Goal: Task Accomplishment & Management: Manage account settings

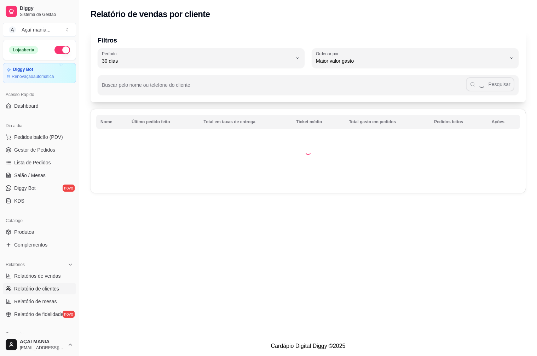
select select "30"
select select "HIGHEST_TOTAL_SPENT_WITH_ORDERS"
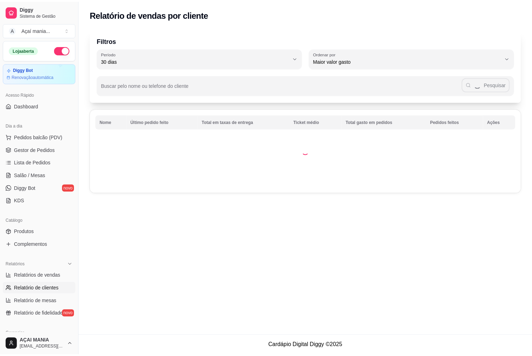
scroll to position [142, 0]
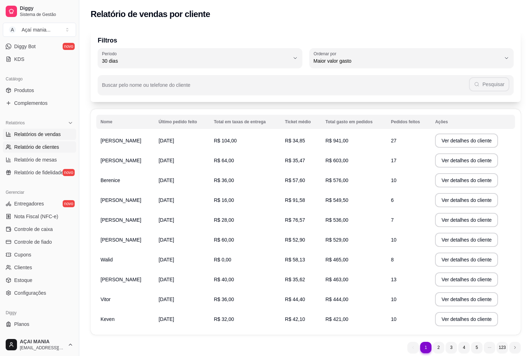
click at [34, 134] on span "Relatórios de vendas" at bounding box center [37, 134] width 47 height 7
select select "ALL"
select select "0"
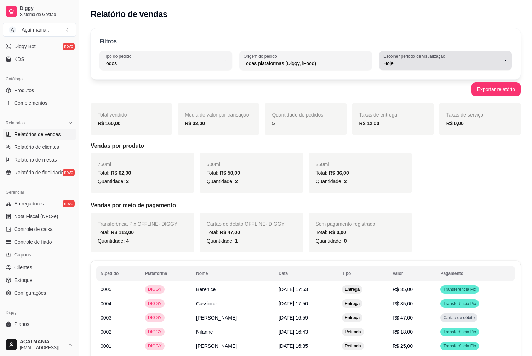
click at [450, 55] on div "Hoje" at bounding box center [441, 60] width 116 height 14
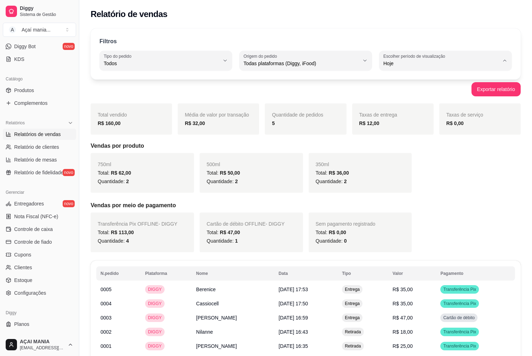
click at [399, 104] on span "7 dias" at bounding box center [442, 103] width 110 height 7
type input "7"
select select "7"
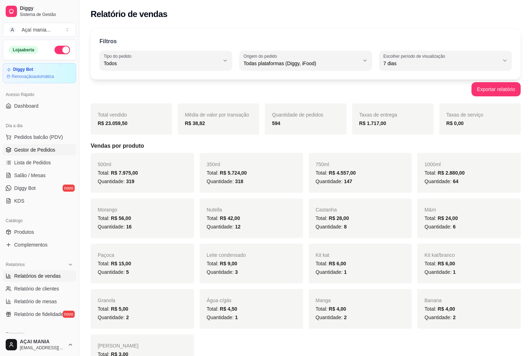
click at [47, 151] on span "Gestor de Pedidos" at bounding box center [34, 149] width 41 height 7
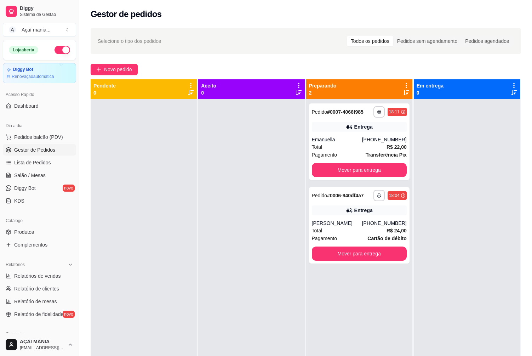
click at [162, 213] on div at bounding box center [144, 277] width 106 height 356
click at [366, 227] on div "Total R$ 24,00" at bounding box center [359, 231] width 95 height 8
click at [344, 136] on div "**********" at bounding box center [359, 141] width 101 height 76
drag, startPoint x: 360, startPoint y: 217, endPoint x: 360, endPoint y: 222, distance: 4.2
click at [360, 222] on div "**********" at bounding box center [359, 225] width 101 height 76
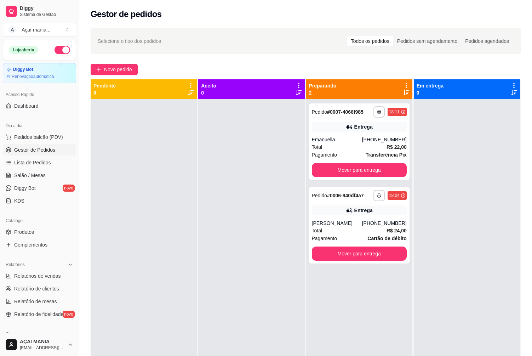
drag, startPoint x: 256, startPoint y: 219, endPoint x: 234, endPoint y: 235, distance: 27.5
click at [254, 222] on div at bounding box center [251, 277] width 106 height 356
click at [337, 206] on div "Entrega" at bounding box center [359, 210] width 95 height 10
click at [383, 257] on button "Mover para entrega" at bounding box center [359, 253] width 95 height 14
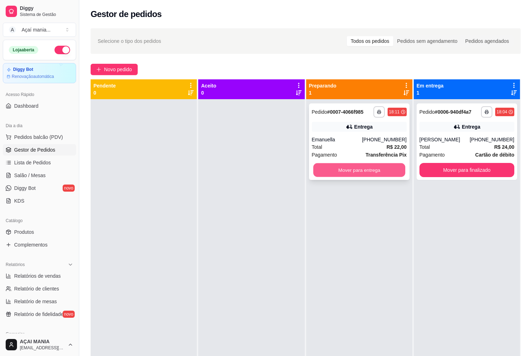
click at [348, 171] on button "Mover para entrega" at bounding box center [359, 170] width 92 height 14
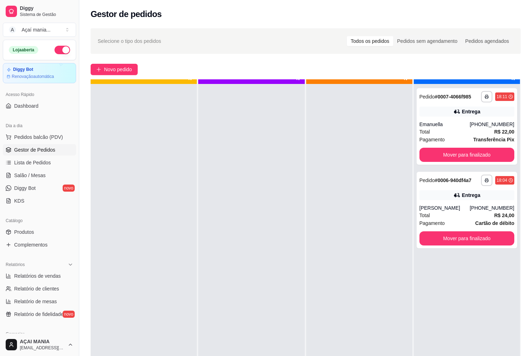
scroll to position [20, 0]
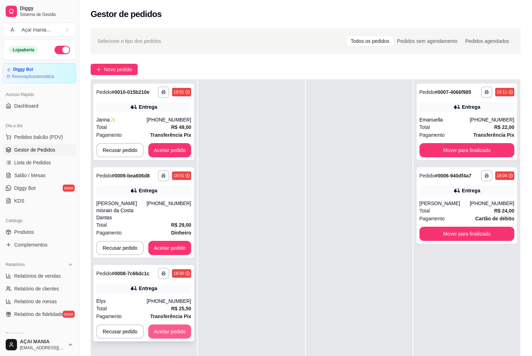
click at [167, 327] on button "Aceitar pedido" at bounding box center [169, 331] width 43 height 14
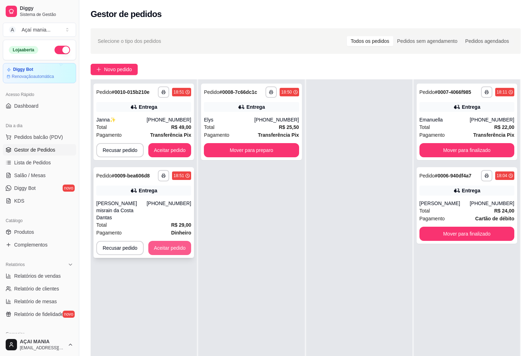
click at [176, 241] on button "Aceitar pedido" at bounding box center [169, 248] width 43 height 14
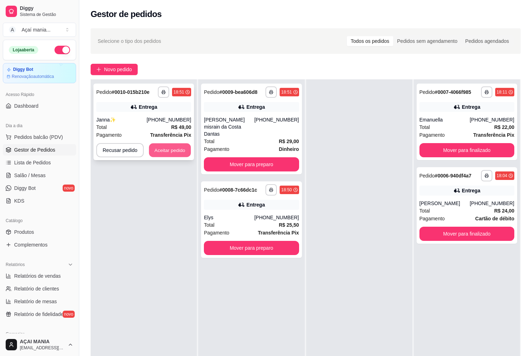
click at [182, 147] on button "Aceitar pedido" at bounding box center [170, 150] width 42 height 14
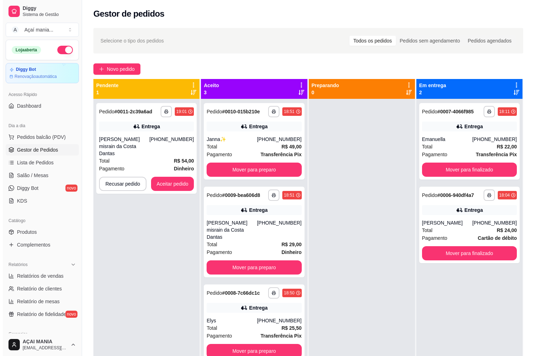
scroll to position [0, 0]
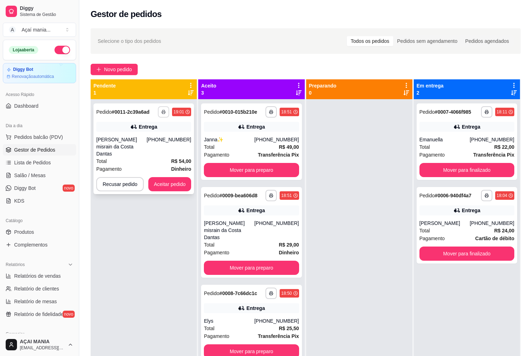
click at [162, 110] on icon "button" at bounding box center [163, 112] width 4 height 4
click at [149, 134] on button "IMPRESSORA" at bounding box center [144, 136] width 50 height 11
click at [164, 157] on div "Total R$ 54,00" at bounding box center [143, 161] width 95 height 8
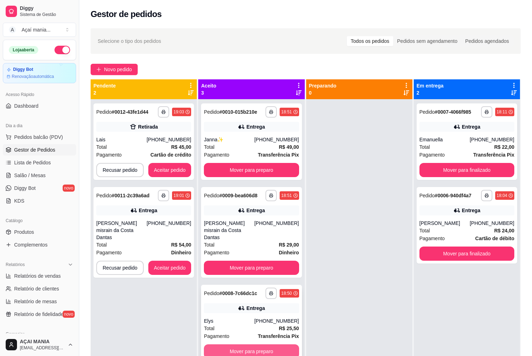
click at [253, 344] on button "Mover para preparo" at bounding box center [251, 351] width 95 height 14
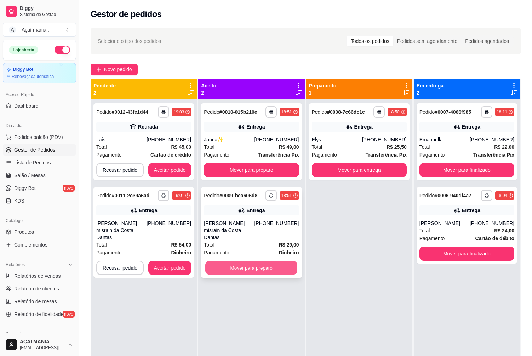
click at [257, 261] on button "Mover para preparo" at bounding box center [251, 268] width 92 height 14
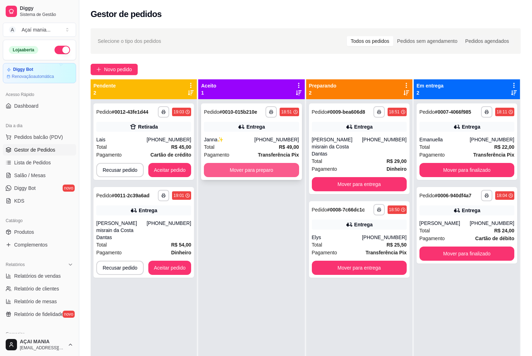
click at [263, 170] on button "Mover para preparo" at bounding box center [251, 170] width 95 height 14
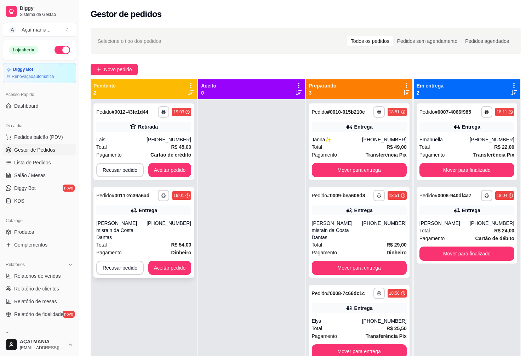
click at [146, 212] on div "Entrega" at bounding box center [148, 210] width 18 height 7
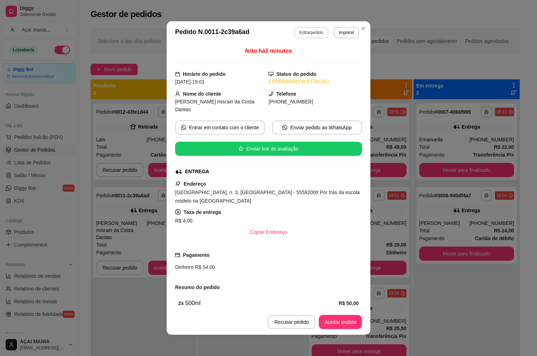
click at [305, 30] on button "Editar pedido" at bounding box center [311, 32] width 34 height 11
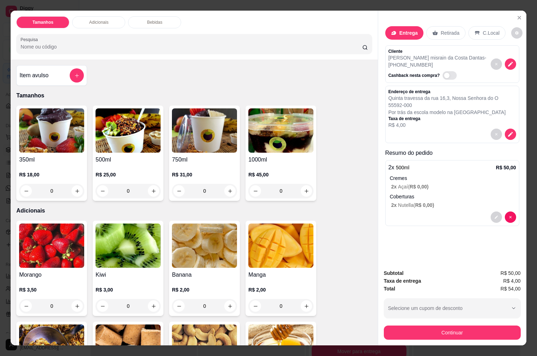
drag, startPoint x: 458, startPoint y: 28, endPoint x: 454, endPoint y: 37, distance: 10.0
click at [458, 28] on div "Retirada" at bounding box center [446, 32] width 39 height 13
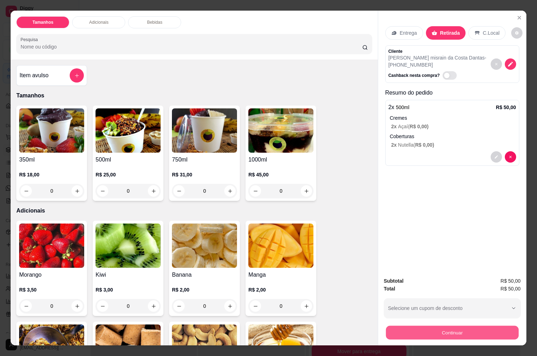
click at [447, 330] on button "Continuar" at bounding box center [452, 332] width 133 height 14
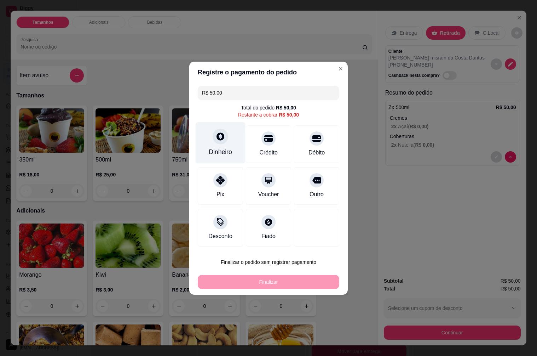
click at [224, 146] on div "Dinheiro" at bounding box center [221, 142] width 50 height 41
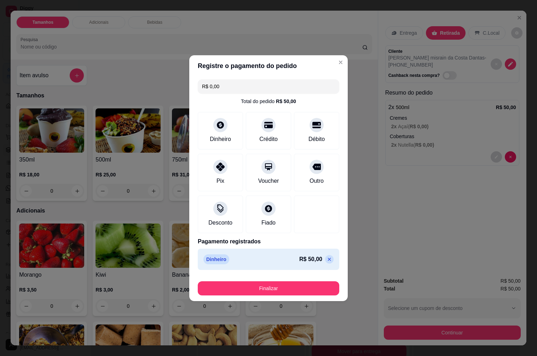
click at [258, 294] on button "Finalizar" at bounding box center [269, 288] width 142 height 14
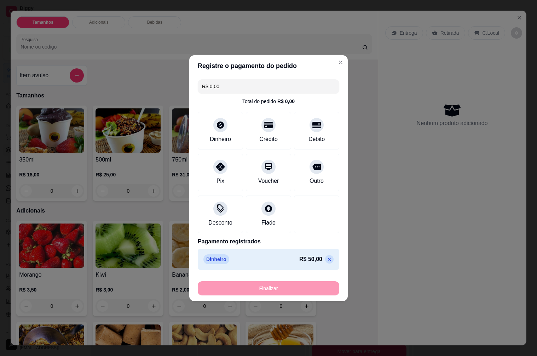
type input "-R$ 50,00"
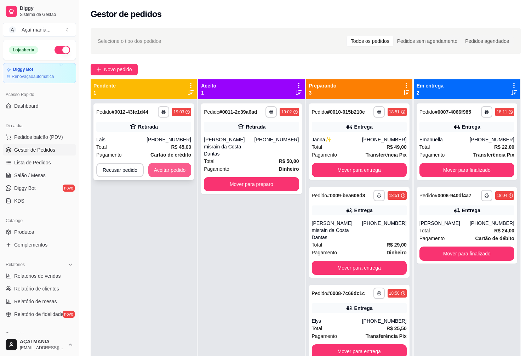
click at [163, 172] on button "Aceitar pedido" at bounding box center [169, 170] width 43 height 14
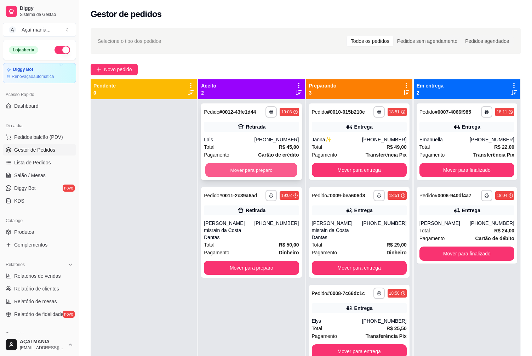
click at [248, 174] on button "Mover para preparo" at bounding box center [251, 170] width 92 height 14
click at [250, 172] on button "Mover para preparo" at bounding box center [251, 170] width 95 height 14
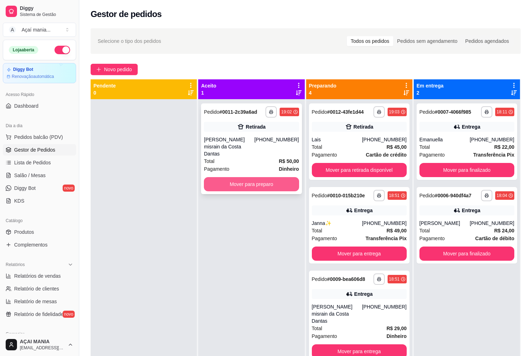
click at [252, 177] on button "Mover para preparo" at bounding box center [251, 184] width 95 height 14
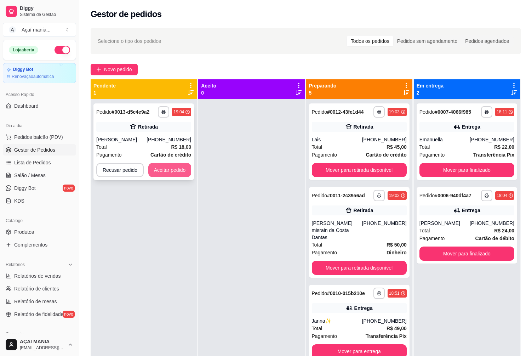
click at [162, 173] on button "Aceitar pedido" at bounding box center [169, 170] width 43 height 14
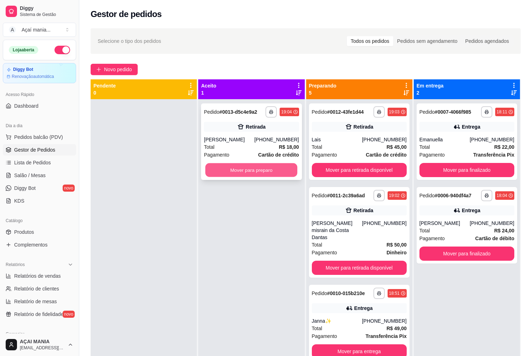
click at [258, 171] on button "Mover para preparo" at bounding box center [251, 170] width 92 height 14
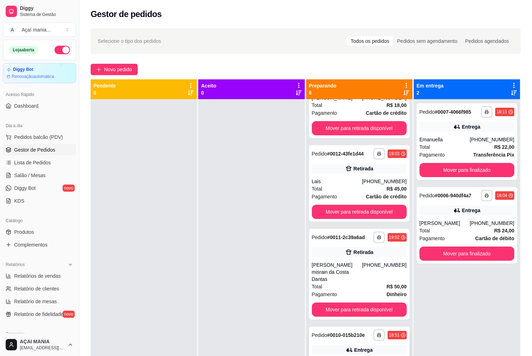
scroll to position [106, 0]
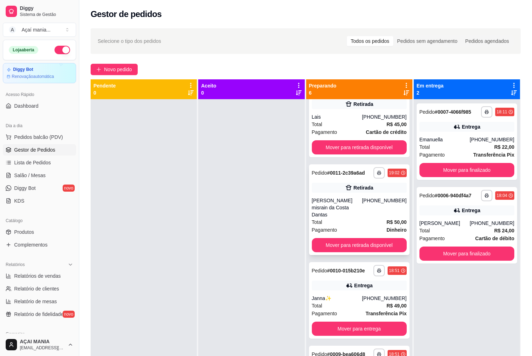
click at [338, 199] on div "[PERSON_NAME] misrain da Costa Dantas" at bounding box center [337, 207] width 50 height 21
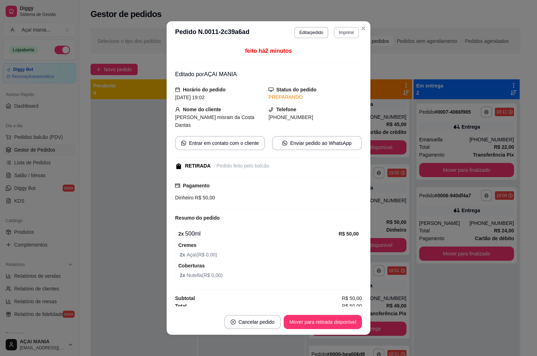
click at [354, 35] on button "Imprimir" at bounding box center [346, 32] width 25 height 11
click at [336, 57] on button "IMPRESSORA" at bounding box center [334, 59] width 50 height 11
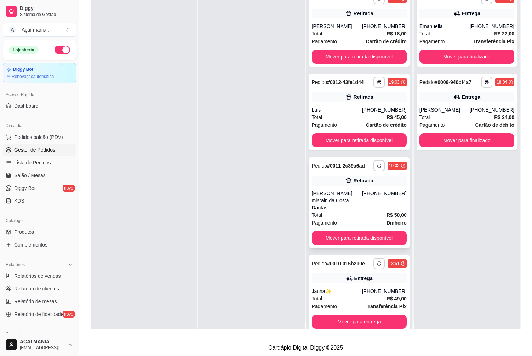
scroll to position [0, 0]
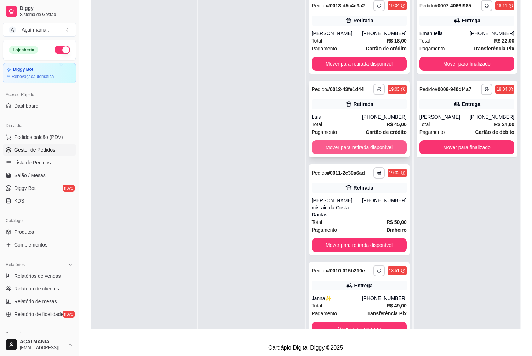
click at [337, 151] on button "Mover para retirada disponível" at bounding box center [359, 147] width 95 height 14
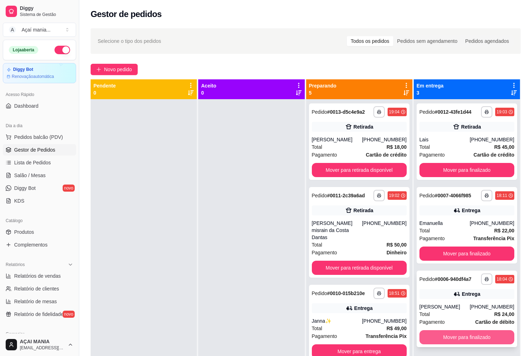
click at [481, 328] on div "**********" at bounding box center [467, 308] width 101 height 76
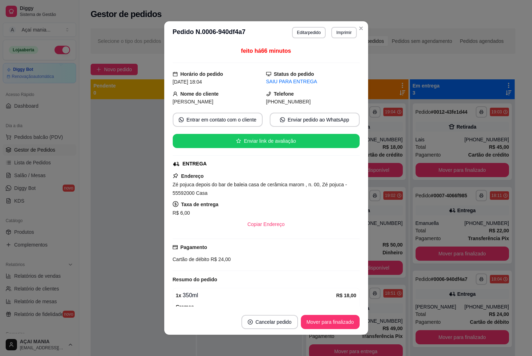
click at [463, 339] on button "Mover para finalizado" at bounding box center [463, 337] width 94 height 14
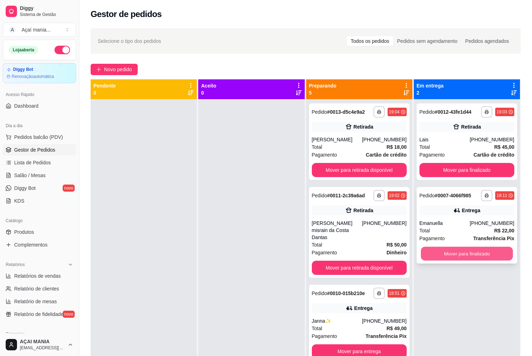
click at [473, 253] on button "Mover para finalizado" at bounding box center [467, 254] width 92 height 14
click at [187, 269] on div at bounding box center [144, 277] width 106 height 356
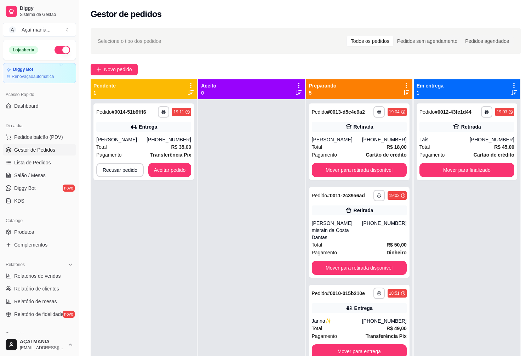
click at [276, 282] on div at bounding box center [251, 277] width 106 height 356
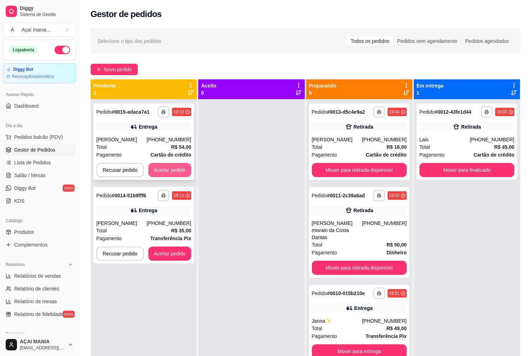
click at [163, 171] on button "Aceitar pedido" at bounding box center [169, 170] width 43 height 14
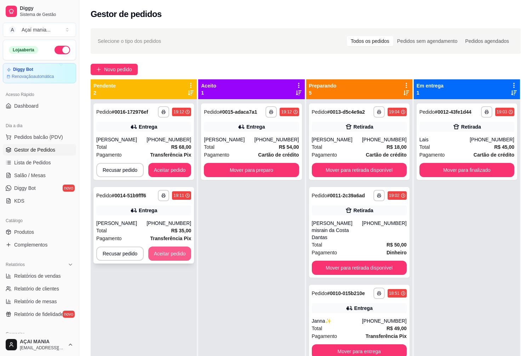
click at [160, 248] on button "Aceitar pedido" at bounding box center [169, 253] width 43 height 14
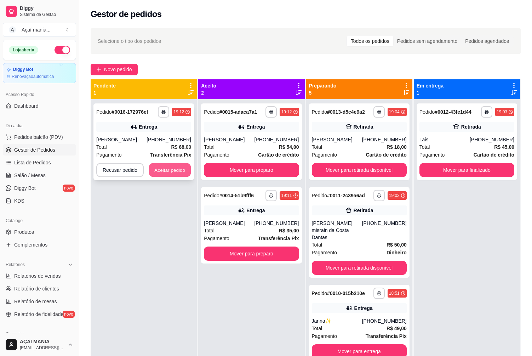
click at [167, 170] on button "Aceitar pedido" at bounding box center [170, 170] width 42 height 14
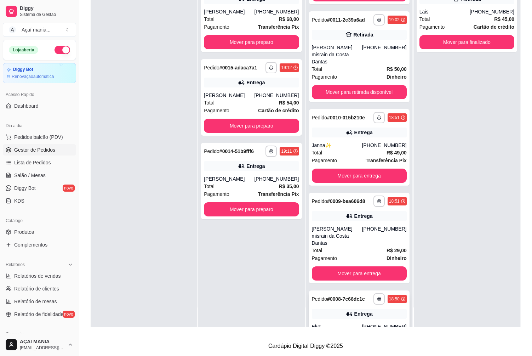
scroll to position [83, 0]
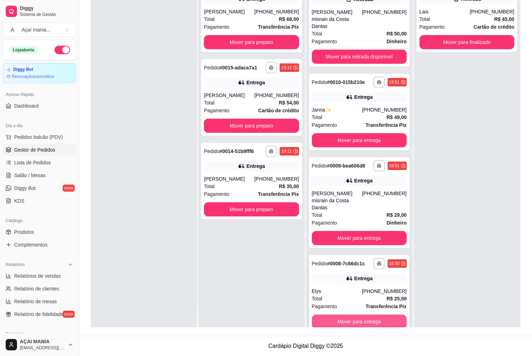
click at [332, 314] on button "Mover para entrega" at bounding box center [359, 321] width 95 height 14
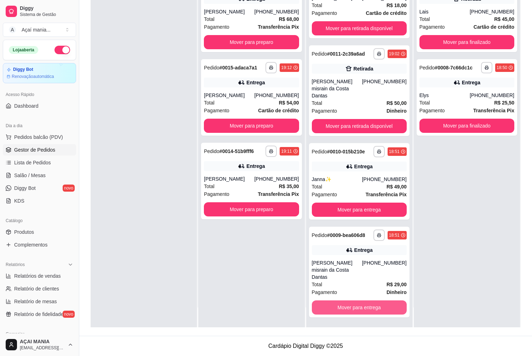
scroll to position [0, 0]
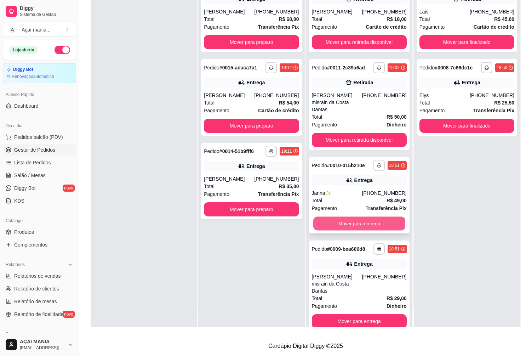
click at [352, 217] on button "Mover para entrega" at bounding box center [359, 224] width 92 height 14
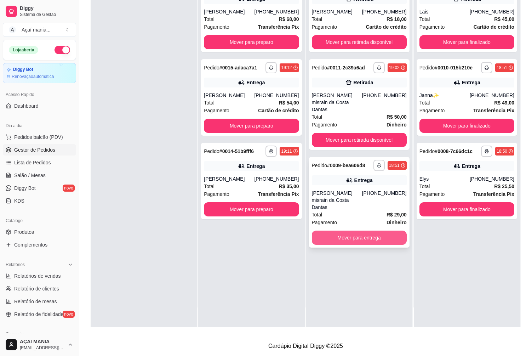
click at [333, 230] on button "Mover para entrega" at bounding box center [359, 237] width 95 height 14
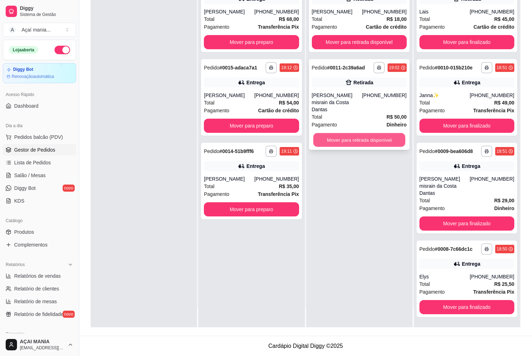
click at [336, 133] on button "Mover para retirada disponível" at bounding box center [359, 140] width 92 height 14
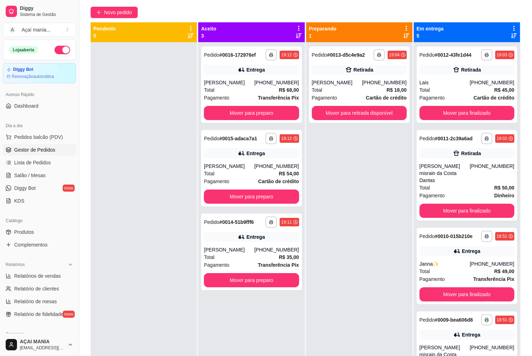
scroll to position [2, 0]
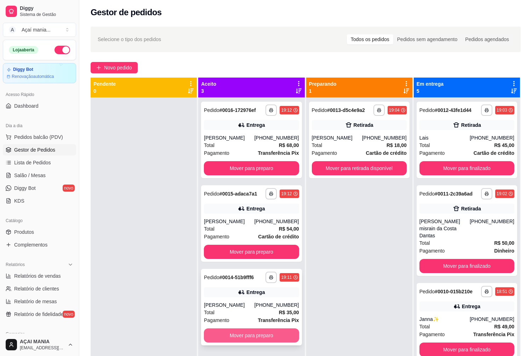
click at [258, 330] on button "Mover para preparo" at bounding box center [251, 335] width 95 height 14
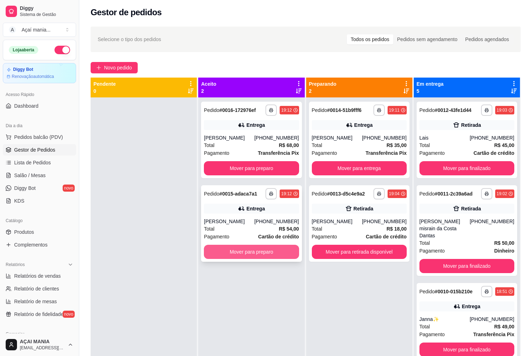
click at [256, 255] on button "Mover para preparo" at bounding box center [251, 252] width 95 height 14
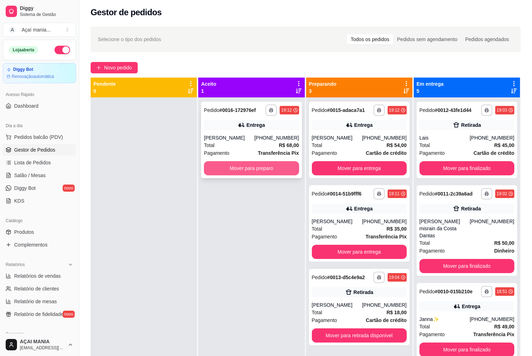
click at [249, 170] on button "Mover para preparo" at bounding box center [251, 168] width 95 height 14
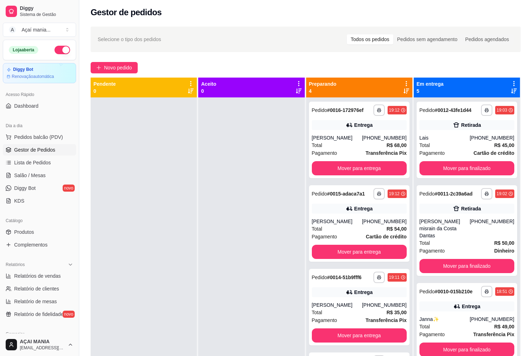
scroll to position [0, 0]
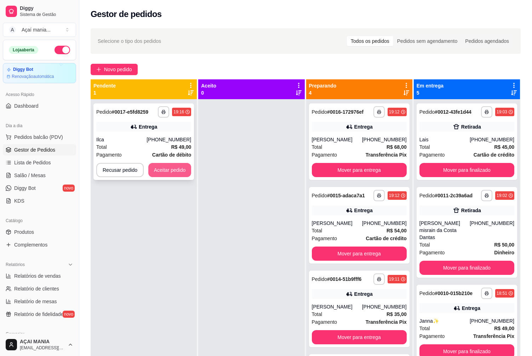
click at [173, 173] on button "Aceitar pedido" at bounding box center [169, 170] width 43 height 14
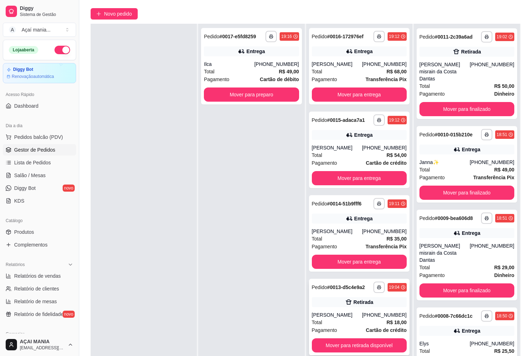
scroll to position [108, 0]
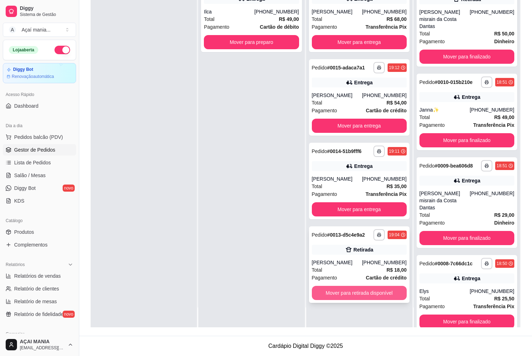
click at [364, 291] on button "Mover para retirada disponível" at bounding box center [359, 293] width 95 height 14
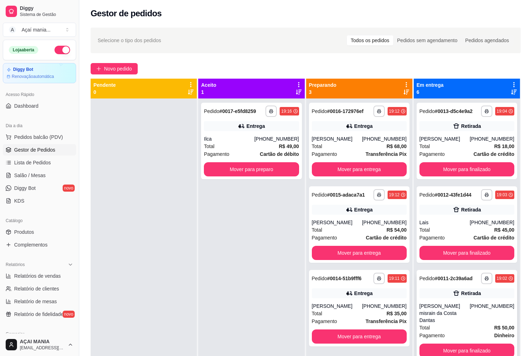
scroll to position [0, 0]
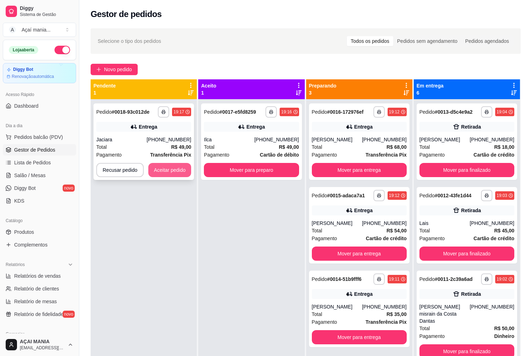
click at [173, 168] on button "Aceitar pedido" at bounding box center [169, 170] width 43 height 14
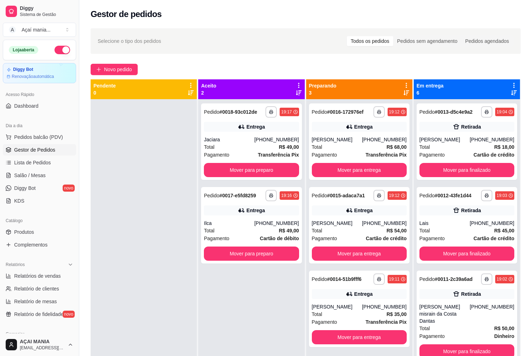
click at [137, 230] on div at bounding box center [144, 277] width 106 height 356
click at [171, 218] on div at bounding box center [144, 277] width 106 height 356
click at [170, 266] on div at bounding box center [144, 277] width 106 height 356
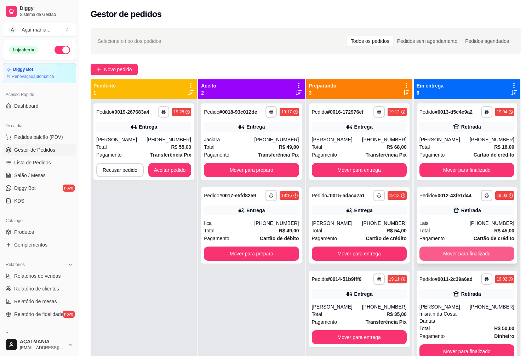
click at [440, 250] on button "Mover para finalizado" at bounding box center [466, 253] width 95 height 14
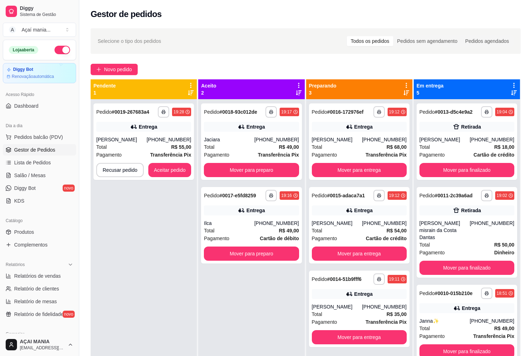
click at [187, 295] on div "**********" at bounding box center [144, 277] width 106 height 356
click at [160, 111] on button "button" at bounding box center [163, 111] width 11 height 11
click at [144, 136] on button "IMPRESSORA" at bounding box center [143, 136] width 51 height 11
click at [169, 168] on button "Aceitar pedido" at bounding box center [169, 170] width 43 height 14
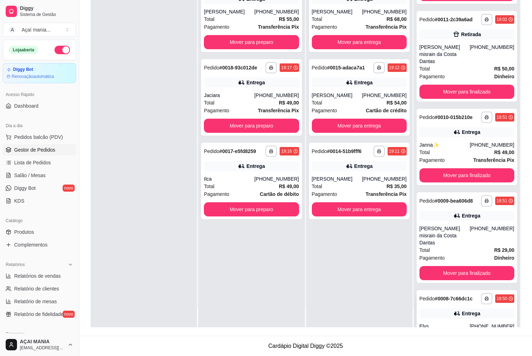
scroll to position [83, 0]
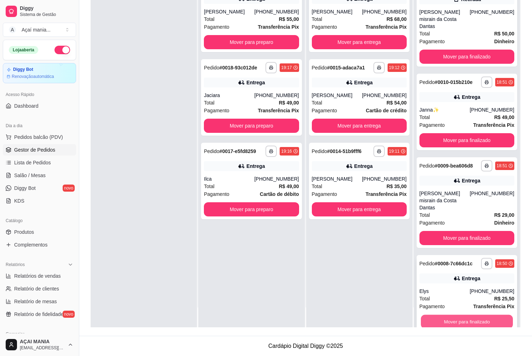
click at [465, 315] on button "Mover para finalizado" at bounding box center [467, 322] width 92 height 14
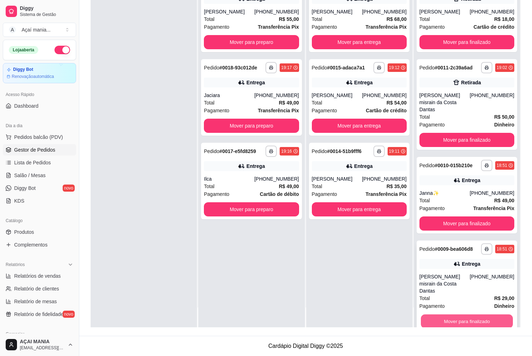
click at [472, 314] on button "Mover para finalizado" at bounding box center [467, 321] width 92 height 14
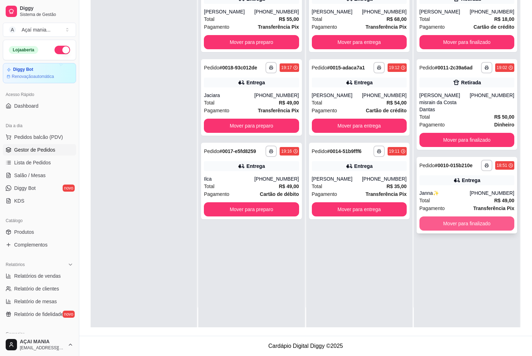
click at [466, 217] on button "Mover para finalizado" at bounding box center [466, 223] width 95 height 14
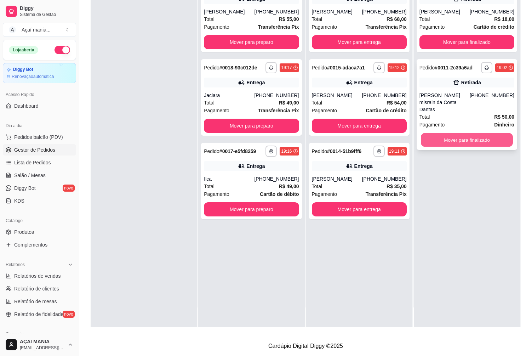
click at [464, 133] on button "Mover para finalizado" at bounding box center [467, 140] width 92 height 14
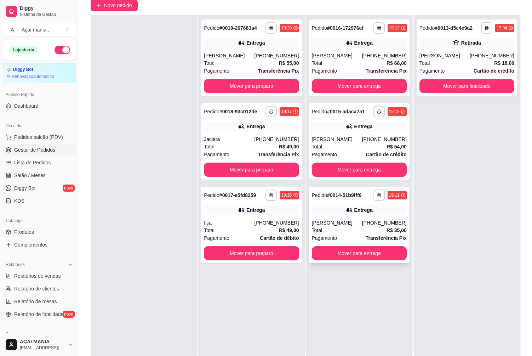
scroll to position [71, 0]
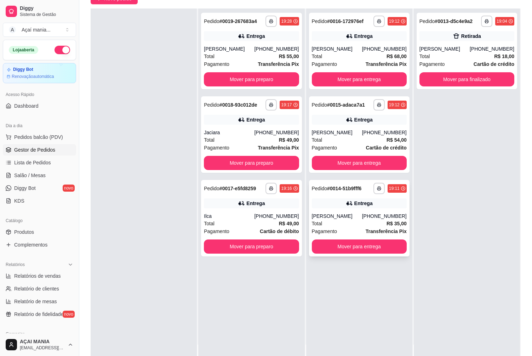
click at [355, 212] on div "**********" at bounding box center [359, 218] width 101 height 76
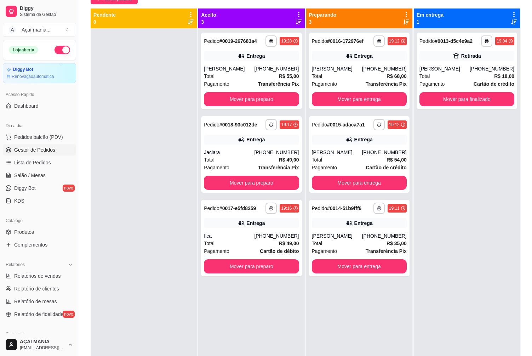
scroll to position [0, 0]
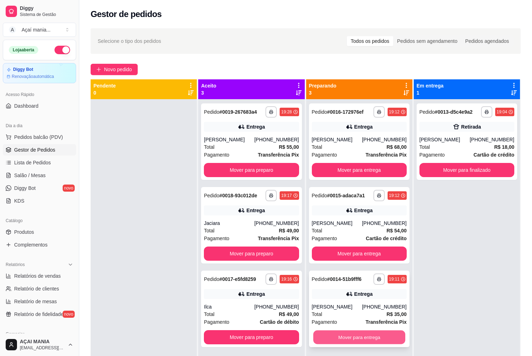
click at [345, 333] on button "Mover para entrega" at bounding box center [359, 337] width 92 height 14
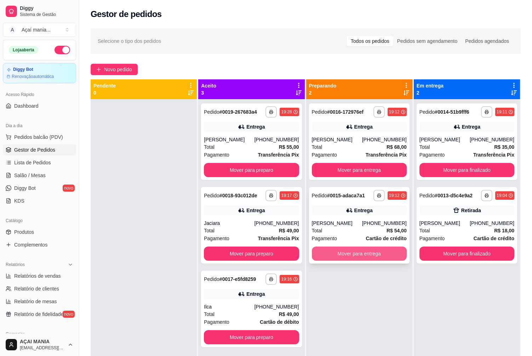
click at [350, 253] on button "Mover para entrega" at bounding box center [359, 253] width 95 height 14
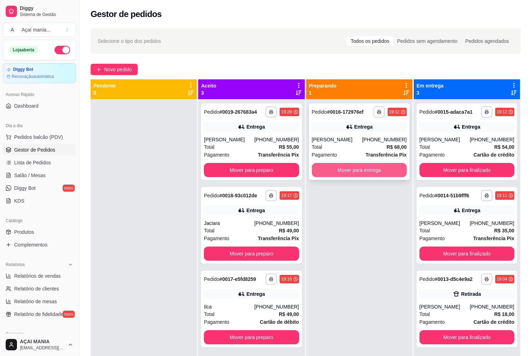
click at [346, 170] on button "Mover para entrega" at bounding box center [359, 170] width 95 height 14
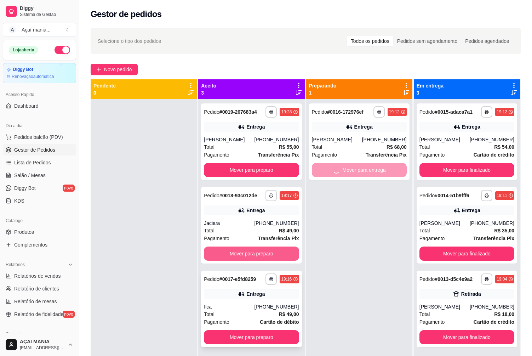
scroll to position [20, 0]
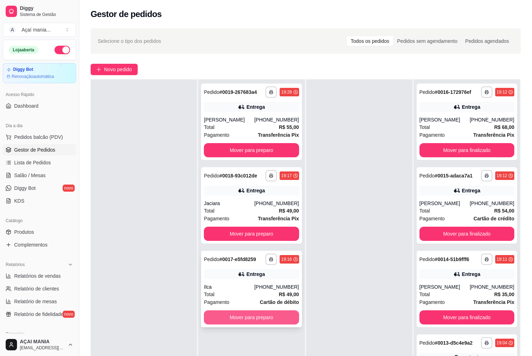
click at [275, 318] on button "Mover para preparo" at bounding box center [251, 317] width 95 height 14
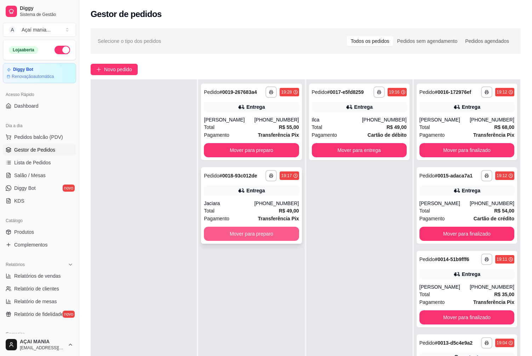
click at [279, 234] on button "Mover para preparo" at bounding box center [251, 234] width 95 height 14
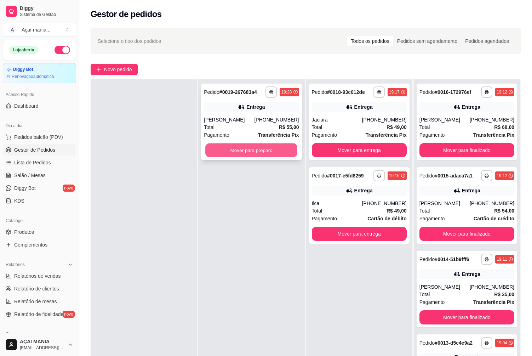
click at [274, 152] on button "Mover para preparo" at bounding box center [251, 150] width 92 height 14
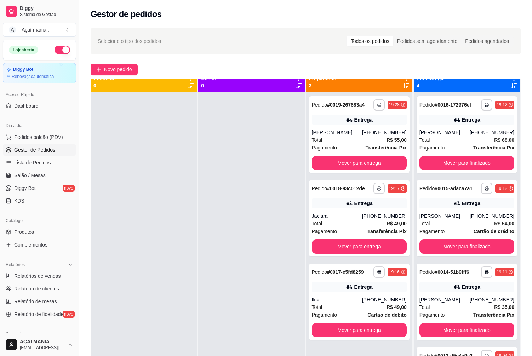
scroll to position [0, 0]
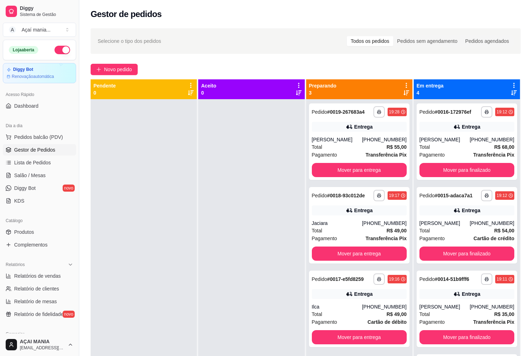
click at [123, 173] on div at bounding box center [144, 277] width 106 height 356
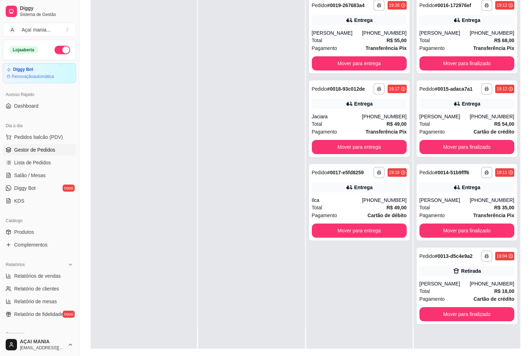
scroll to position [108, 0]
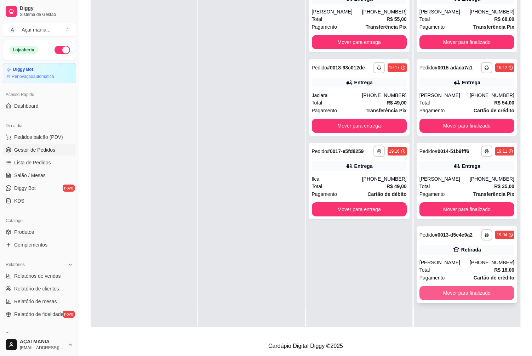
click at [462, 295] on button "Mover para finalizado" at bounding box center [466, 293] width 95 height 14
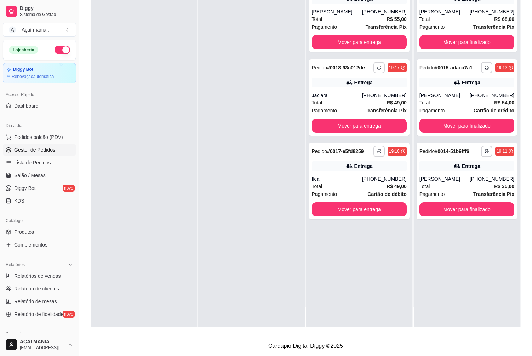
click at [225, 278] on div at bounding box center [251, 149] width 106 height 356
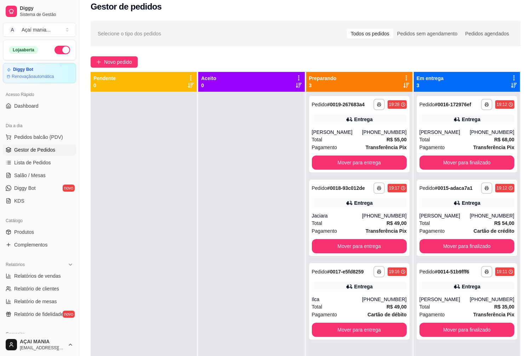
scroll to position [0, 0]
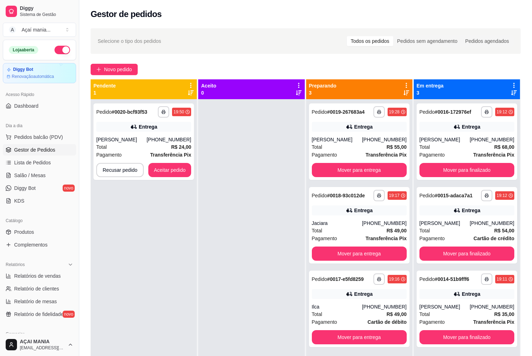
click at [140, 249] on div "**********" at bounding box center [144, 277] width 106 height 356
click at [181, 171] on button "Aceitar pedido" at bounding box center [169, 170] width 43 height 14
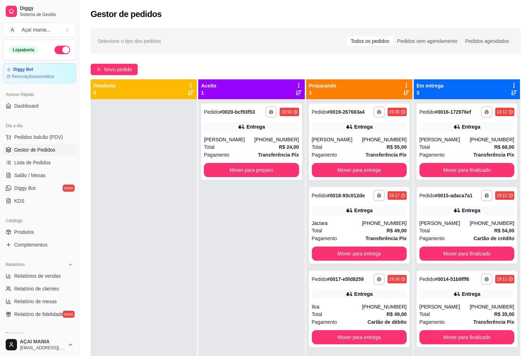
click at [161, 280] on div at bounding box center [144, 277] width 106 height 356
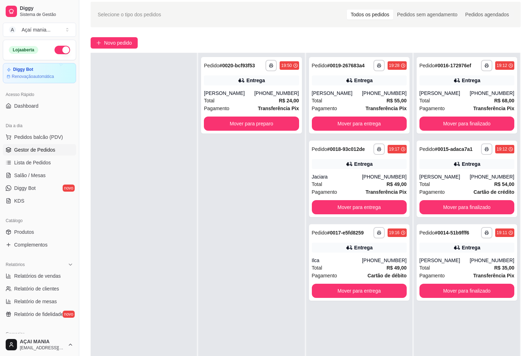
scroll to position [108, 0]
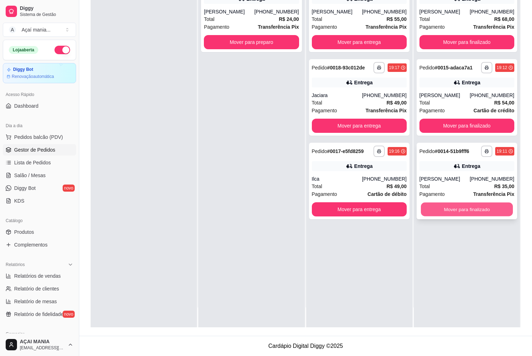
click at [467, 212] on button "Mover para finalizado" at bounding box center [467, 209] width 92 height 14
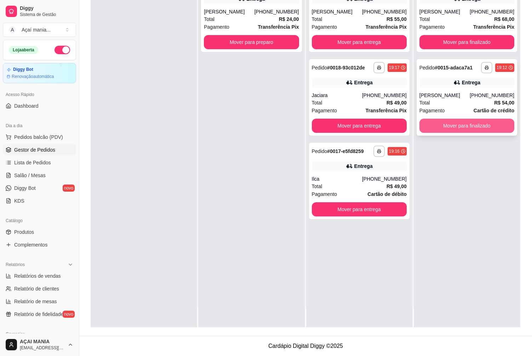
click at [466, 123] on button "Mover para finalizado" at bounding box center [466, 126] width 95 height 14
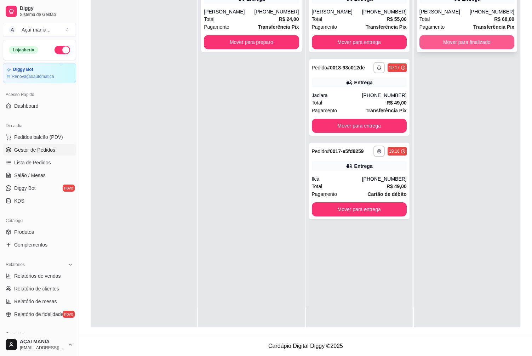
click at [439, 42] on button "Mover para finalizado" at bounding box center [466, 42] width 95 height 14
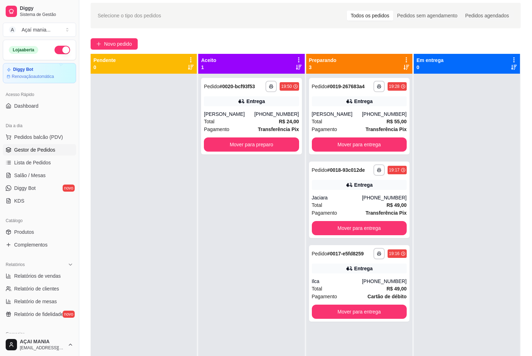
scroll to position [0, 0]
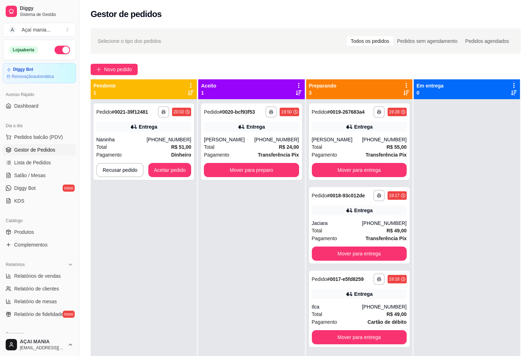
click at [190, 250] on div "**********" at bounding box center [144, 277] width 106 height 356
click at [173, 160] on div "**********" at bounding box center [143, 141] width 101 height 76
click at [168, 174] on button "Aceitar pedido" at bounding box center [169, 170] width 43 height 14
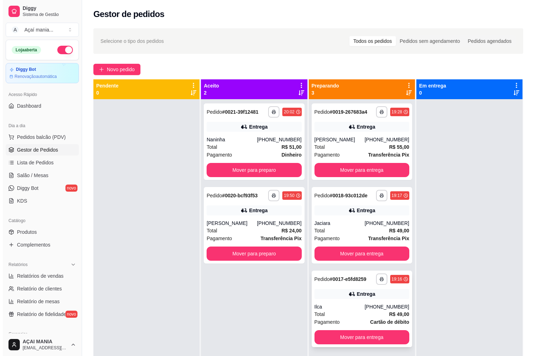
scroll to position [20, 0]
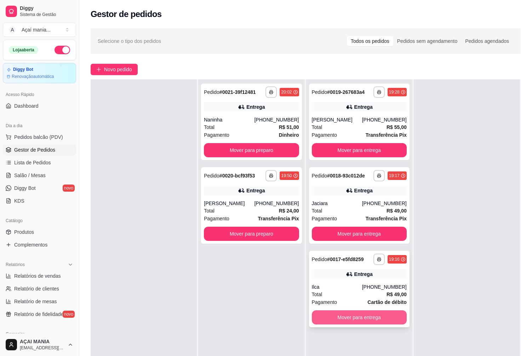
click at [350, 315] on button "Mover para entrega" at bounding box center [359, 317] width 95 height 14
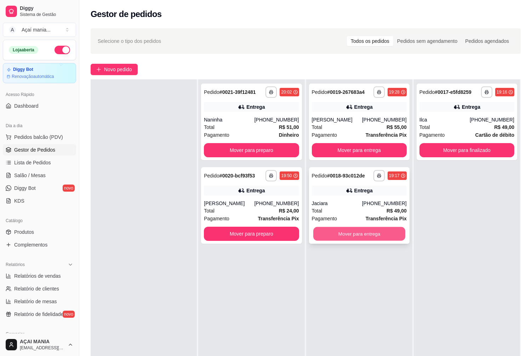
click at [332, 233] on button "Mover para entrega" at bounding box center [359, 234] width 92 height 14
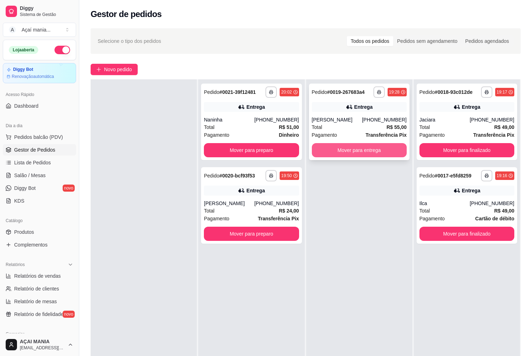
click at [356, 155] on button "Mover para entrega" at bounding box center [359, 150] width 95 height 14
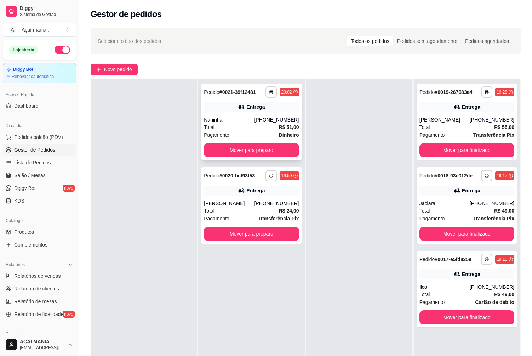
click at [267, 145] on div "**********" at bounding box center [251, 122] width 101 height 76
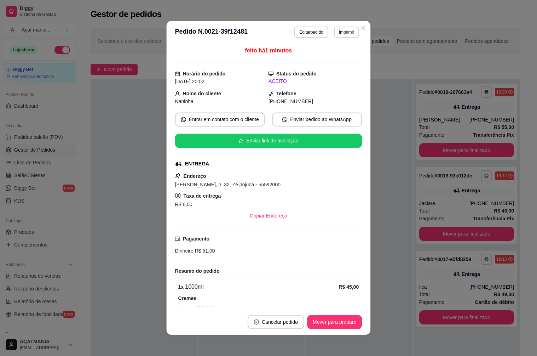
click at [267, 153] on div "feito há 1 minutos Horário do pedido [DATE] 20:02 Status do pedido ACEITO Nome …" at bounding box center [268, 177] width 187 height 260
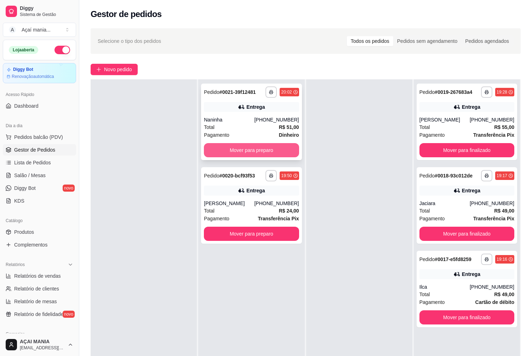
click at [252, 147] on button "Mover para preparo" at bounding box center [251, 150] width 95 height 14
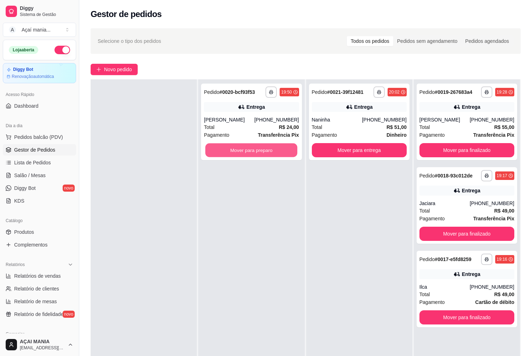
click at [252, 149] on button "Mover para preparo" at bounding box center [251, 150] width 92 height 14
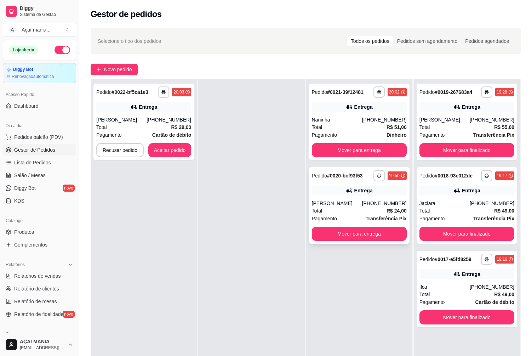
click at [347, 188] on icon at bounding box center [349, 190] width 7 height 7
click at [349, 112] on div "**********" at bounding box center [359, 122] width 101 height 76
click at [138, 133] on div "Pagamento Cartão de débito" at bounding box center [143, 135] width 95 height 8
click at [196, 247] on div "**********" at bounding box center [145, 237] width 108 height 356
click at [329, 204] on div "[PERSON_NAME]" at bounding box center [337, 203] width 50 height 7
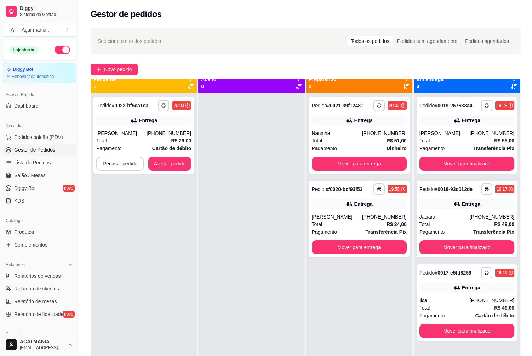
scroll to position [0, 0]
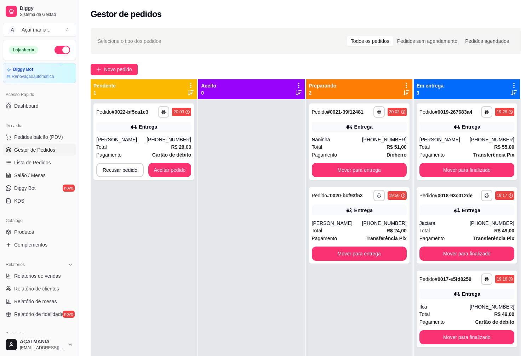
click at [141, 242] on div "**********" at bounding box center [144, 277] width 106 height 356
click at [443, 355] on div "**********" at bounding box center [467, 277] width 106 height 356
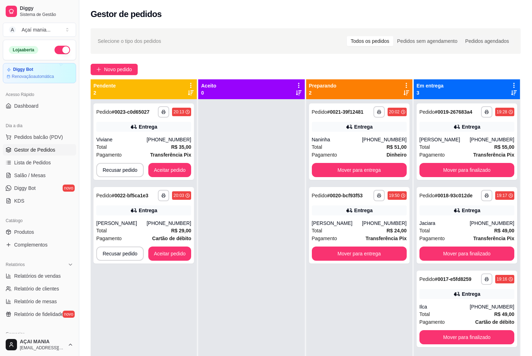
click at [162, 301] on div "**********" at bounding box center [144, 277] width 106 height 356
click at [168, 133] on div "**********" at bounding box center [143, 141] width 101 height 76
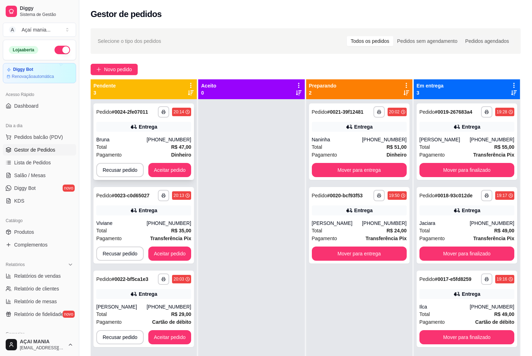
click at [181, 158] on strong "Dinheiro" at bounding box center [181, 155] width 20 height 6
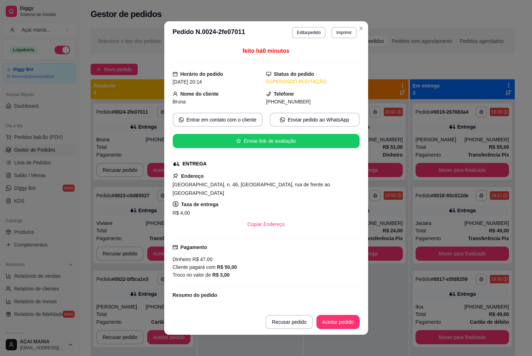
click at [156, 170] on button "Aceitar pedido" at bounding box center [168, 170] width 43 height 14
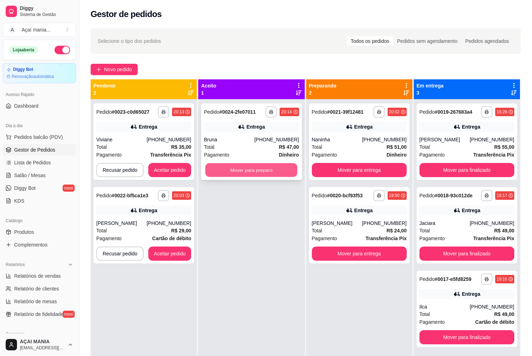
click at [253, 170] on button "Mover para preparo" at bounding box center [251, 170] width 92 height 14
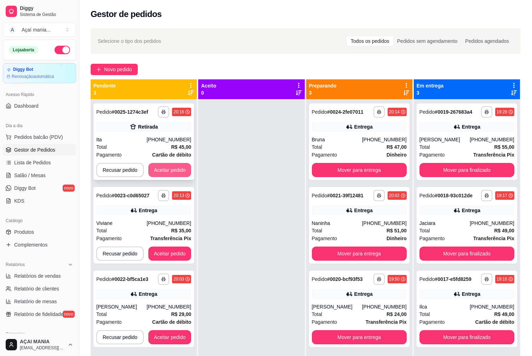
click at [163, 166] on button "Aceitar pedido" at bounding box center [169, 170] width 43 height 14
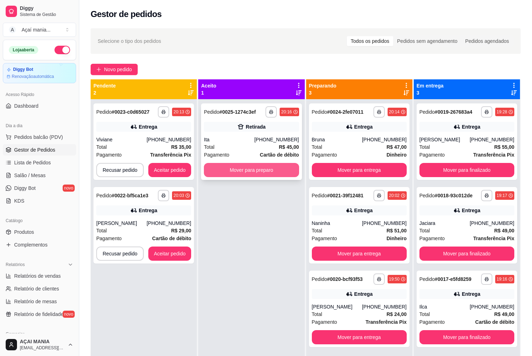
click at [247, 173] on button "Mover para preparo" at bounding box center [251, 170] width 95 height 14
click at [247, 173] on button "Mover para preparo" at bounding box center [251, 170] width 92 height 14
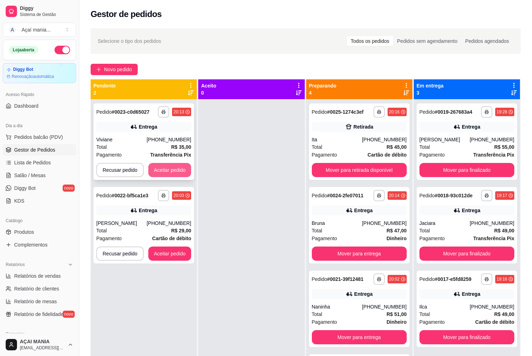
click at [178, 170] on button "Aceitar pedido" at bounding box center [169, 170] width 43 height 14
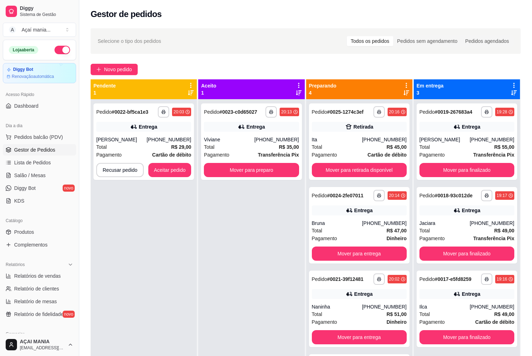
click at [109, 253] on div "**********" at bounding box center [144, 277] width 106 height 356
click at [177, 167] on button "Aceitar pedido" at bounding box center [170, 170] width 42 height 14
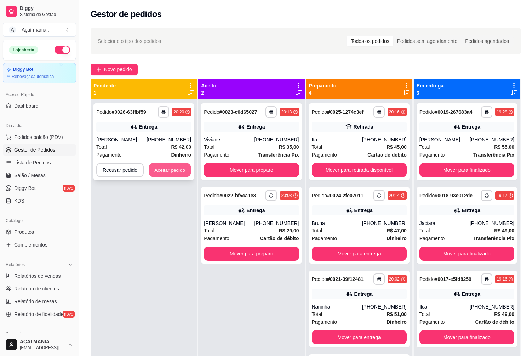
click at [178, 177] on button "Aceitar pedido" at bounding box center [170, 170] width 42 height 14
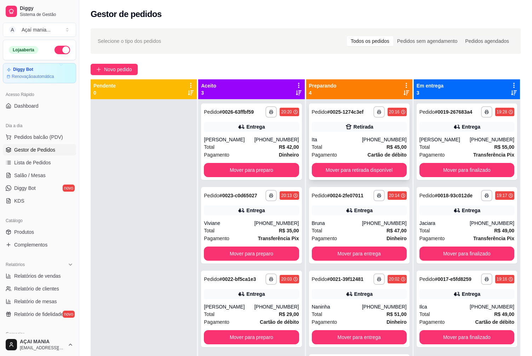
click at [337, 151] on div "Pagamento Cartão de débito" at bounding box center [359, 155] width 95 height 8
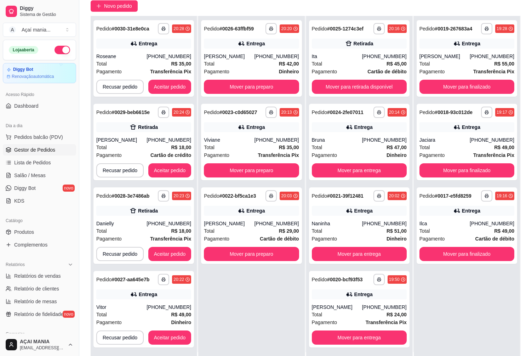
scroll to position [108, 0]
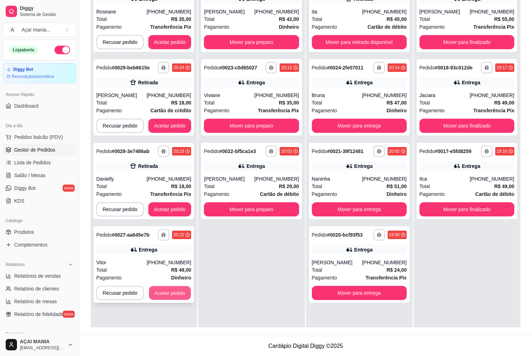
click at [166, 298] on button "Aceitar pedido" at bounding box center [170, 293] width 42 height 14
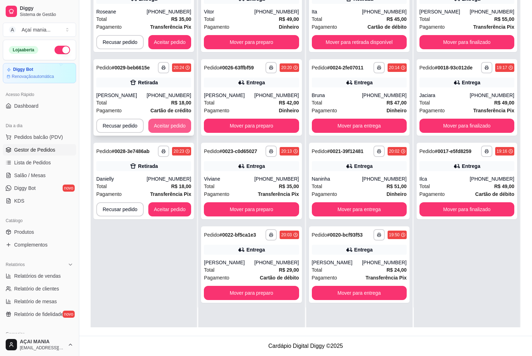
click at [179, 124] on button "Aceitar pedido" at bounding box center [169, 126] width 43 height 14
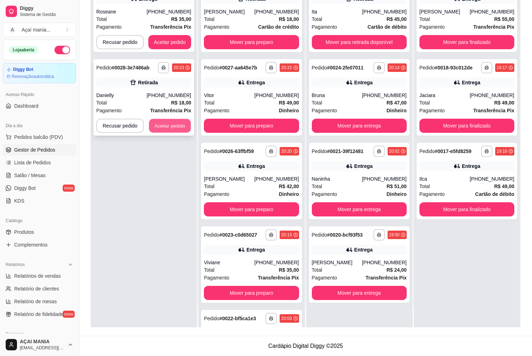
click at [159, 126] on button "Aceitar pedido" at bounding box center [170, 126] width 42 height 14
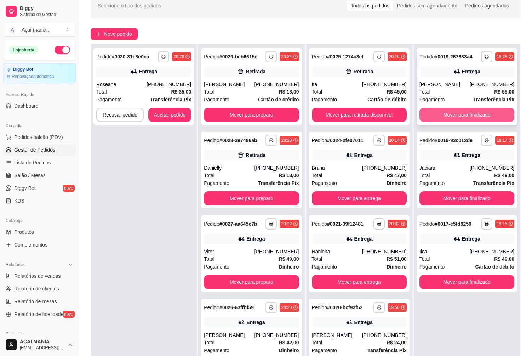
scroll to position [0, 0]
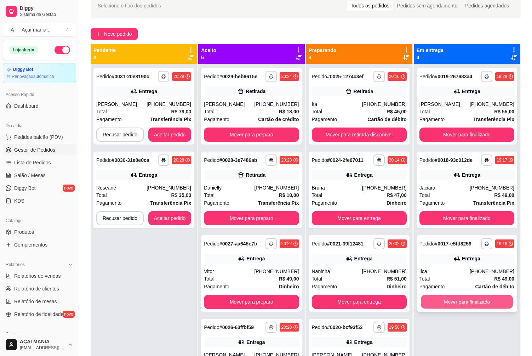
click at [464, 306] on button "Mover para finalizado" at bounding box center [467, 302] width 92 height 14
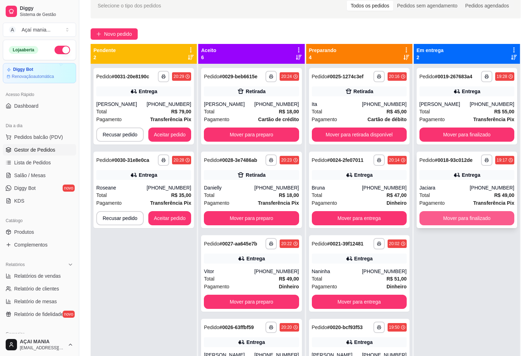
click at [486, 216] on button "Mover para finalizado" at bounding box center [466, 218] width 95 height 14
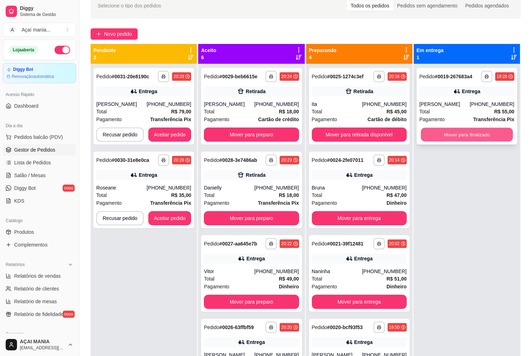
click at [494, 130] on button "Mover para finalizado" at bounding box center [467, 135] width 92 height 14
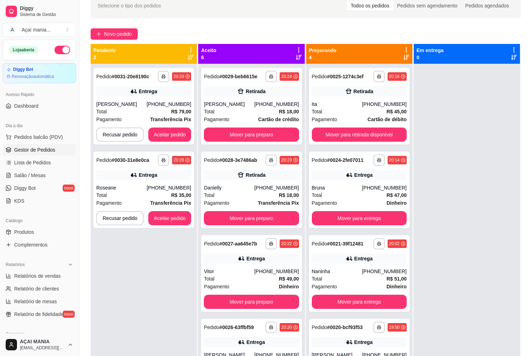
click at [180, 24] on div "**********" at bounding box center [305, 198] width 453 height 419
click at [159, 223] on button "Aceitar pedido" at bounding box center [169, 218] width 43 height 14
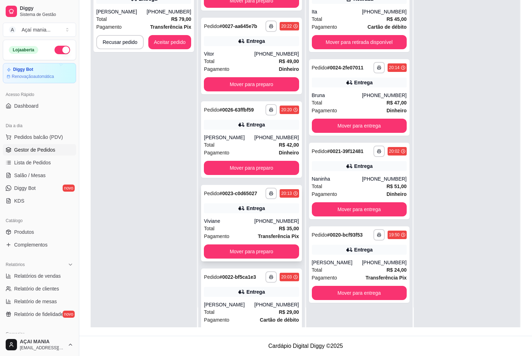
scroll to position [243, 0]
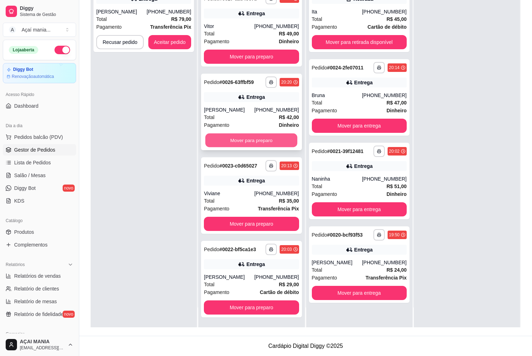
click at [253, 139] on button "Mover para preparo" at bounding box center [251, 140] width 92 height 14
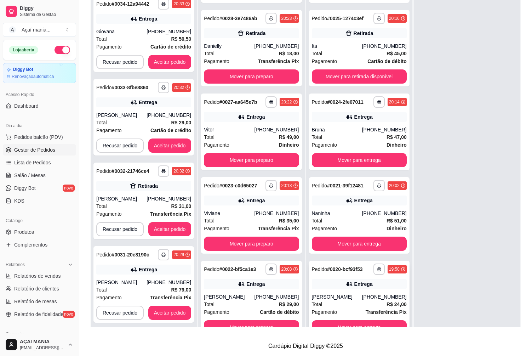
scroll to position [20, 0]
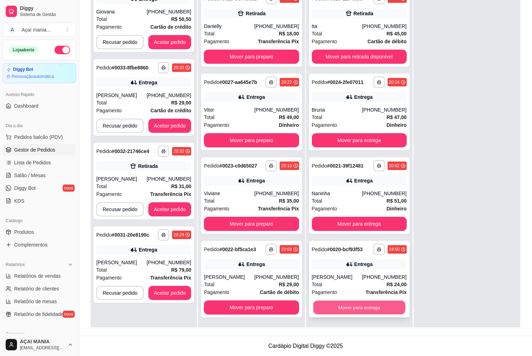
click at [351, 305] on button "Mover para entrega" at bounding box center [359, 308] width 92 height 14
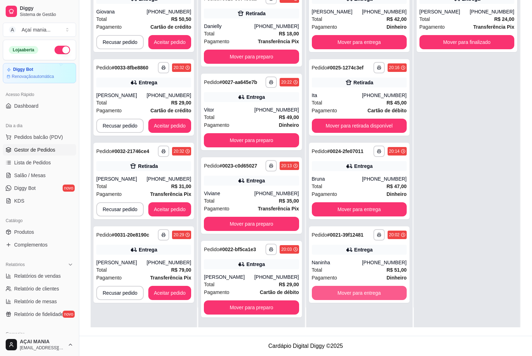
scroll to position [0, 0]
click at [353, 298] on button "Mover para entrega" at bounding box center [359, 293] width 92 height 14
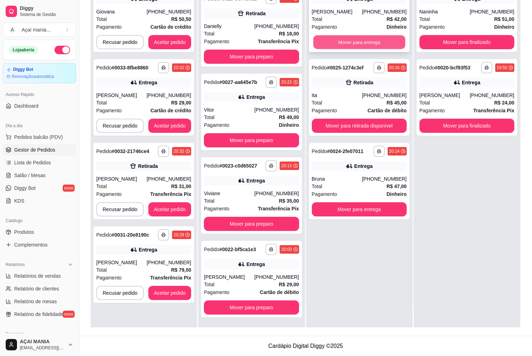
click at [365, 47] on button "Mover para entrega" at bounding box center [359, 42] width 92 height 14
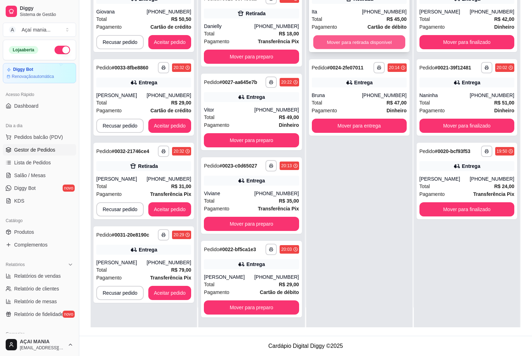
click at [361, 40] on button "Mover para retirada disponível" at bounding box center [359, 42] width 92 height 14
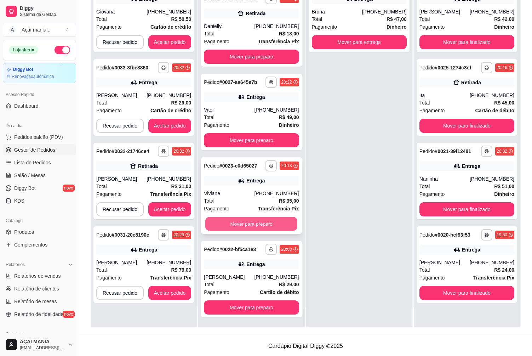
click at [246, 224] on button "Mover para preparo" at bounding box center [251, 224] width 92 height 14
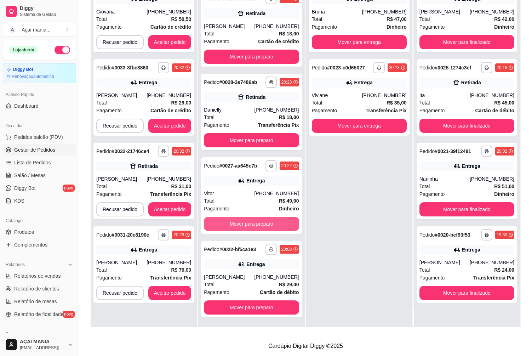
scroll to position [69, 0]
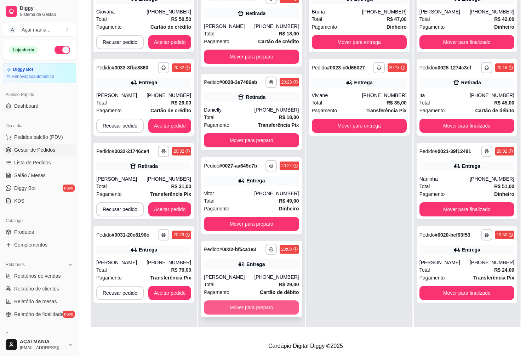
click at [259, 311] on button "Mover para preparo" at bounding box center [251, 307] width 95 height 14
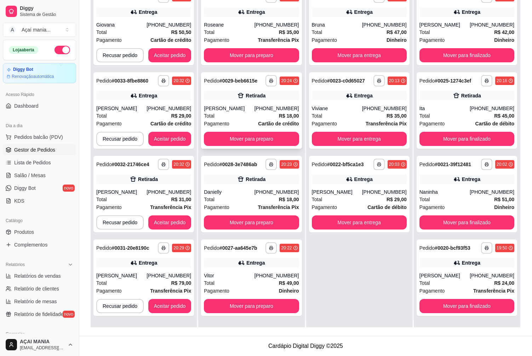
scroll to position [0, 0]
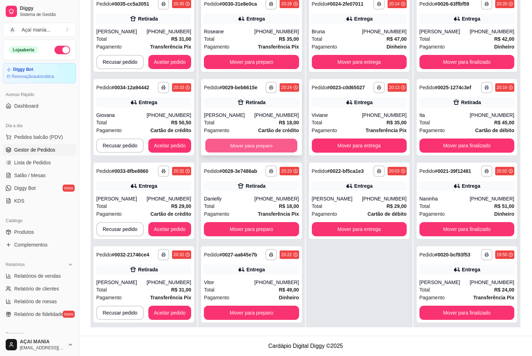
click at [252, 147] on button "Mover para preparo" at bounding box center [251, 146] width 92 height 14
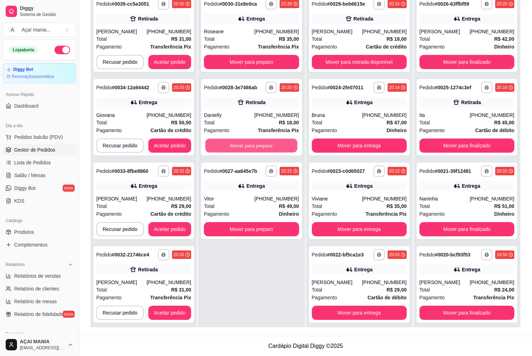
click at [252, 147] on button "Mover para preparo" at bounding box center [251, 146] width 92 height 14
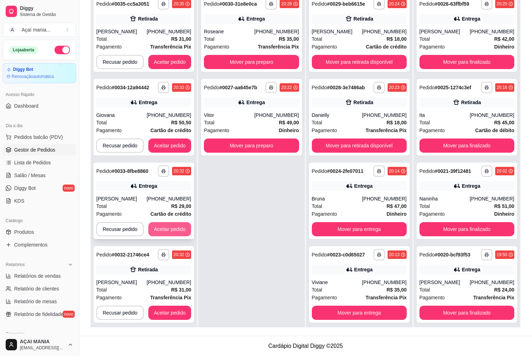
click at [158, 231] on button "Aceitar pedido" at bounding box center [169, 229] width 43 height 14
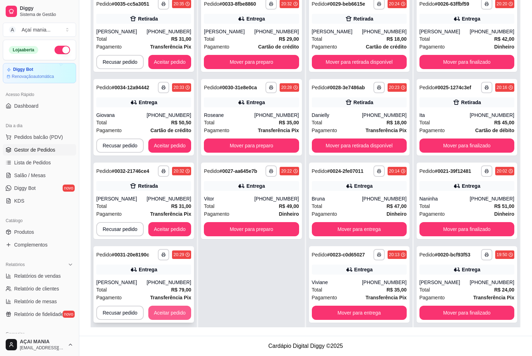
click at [165, 316] on button "Aceitar pedido" at bounding box center [169, 312] width 43 height 14
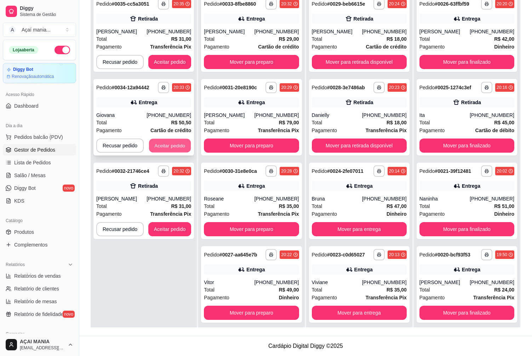
click at [161, 145] on button "Aceitar pedido" at bounding box center [170, 146] width 42 height 14
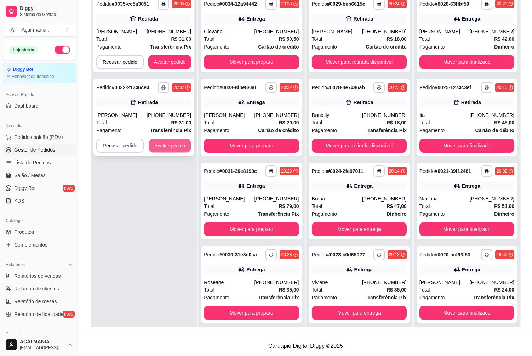
click at [158, 145] on button "Aceitar pedido" at bounding box center [170, 146] width 42 height 14
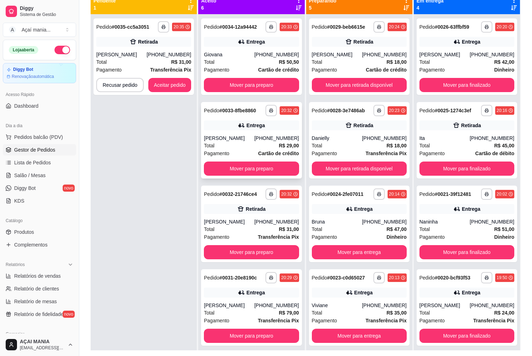
scroll to position [73, 0]
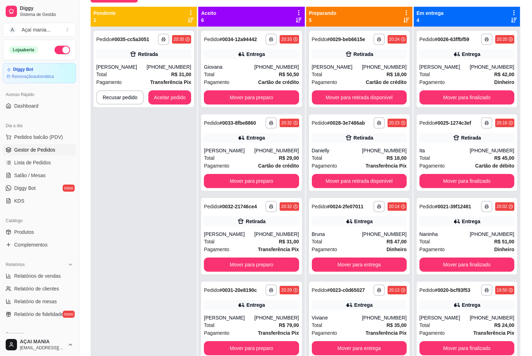
click at [121, 223] on div "**********" at bounding box center [144, 205] width 106 height 356
click at [174, 98] on button "Aceitar pedido" at bounding box center [170, 98] width 42 height 14
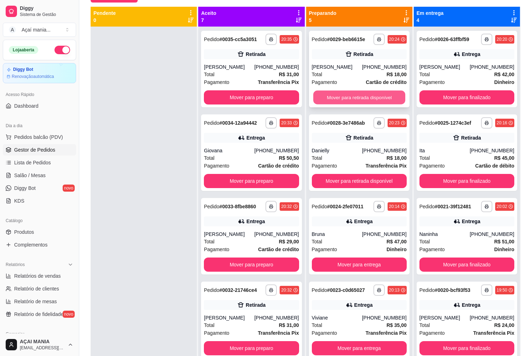
click at [360, 99] on button "Mover para retirada disponível" at bounding box center [359, 98] width 92 height 14
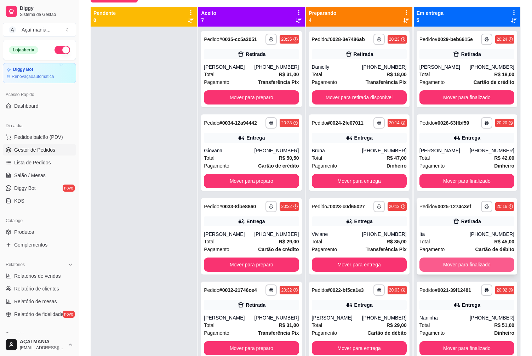
click at [450, 268] on button "Mover para finalizado" at bounding box center [466, 264] width 95 height 14
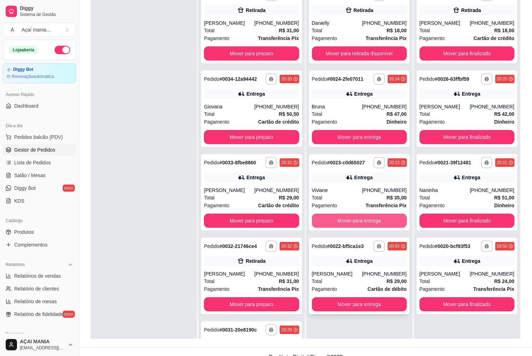
scroll to position [108, 0]
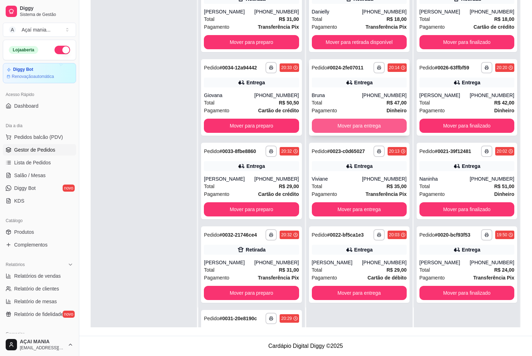
click at [364, 127] on button "Mover para entrega" at bounding box center [359, 126] width 95 height 14
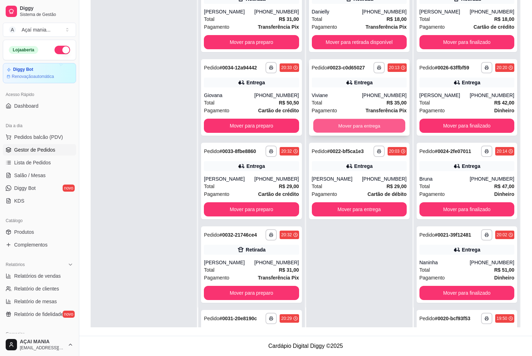
click at [372, 120] on button "Mover para entrega" at bounding box center [359, 126] width 92 height 14
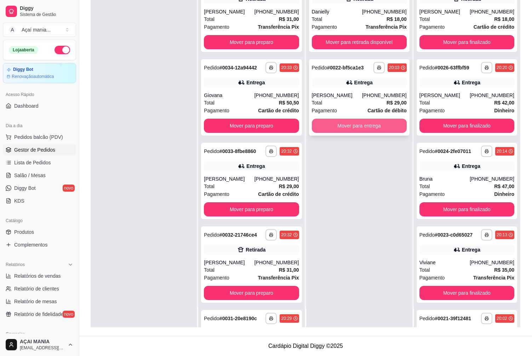
click at [373, 122] on button "Mover para entrega" at bounding box center [359, 126] width 95 height 14
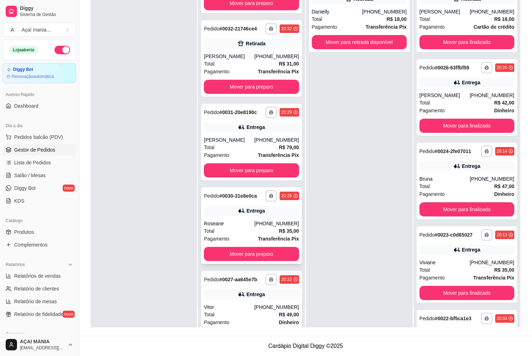
scroll to position [243, 0]
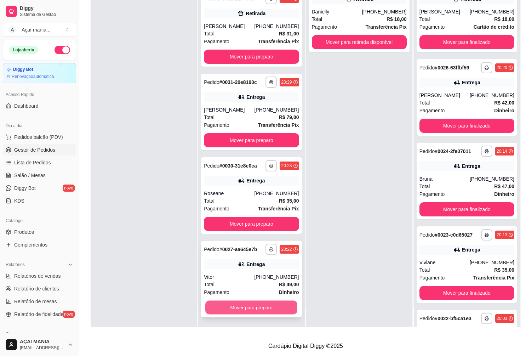
click at [241, 307] on button "Mover para preparo" at bounding box center [251, 308] width 92 height 14
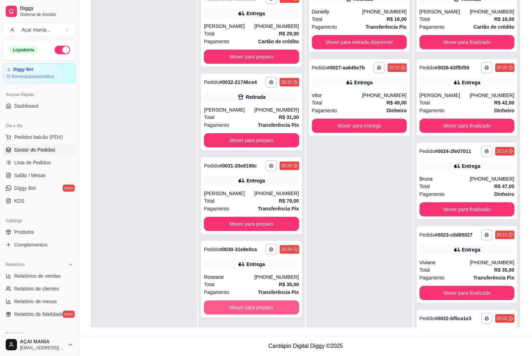
scroll to position [160, 0]
click at [259, 306] on button "Mover para preparo" at bounding box center [251, 307] width 95 height 14
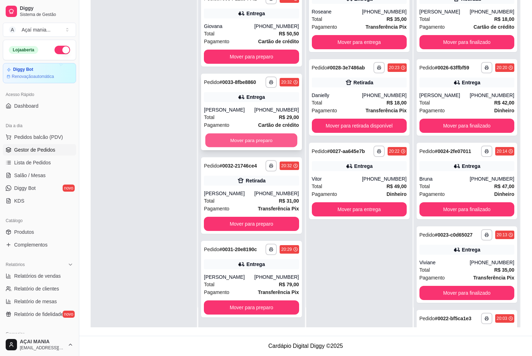
click at [251, 135] on button "Mover para preparo" at bounding box center [251, 140] width 92 height 14
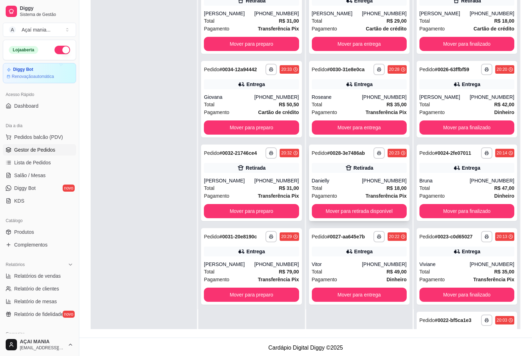
scroll to position [108, 0]
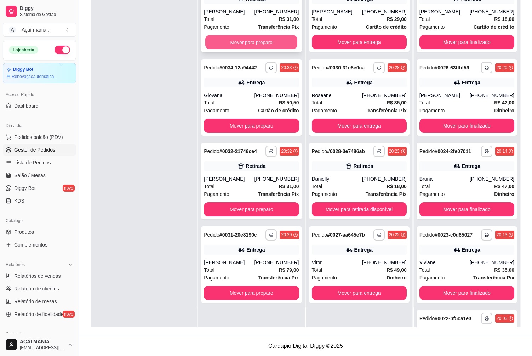
click at [260, 48] on button "Mover para preparo" at bounding box center [251, 42] width 92 height 14
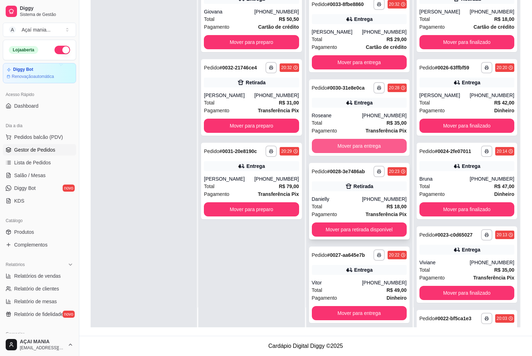
scroll to position [69, 0]
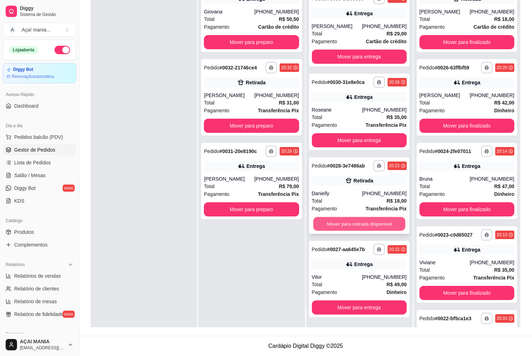
click at [364, 222] on button "Mover para retirada disponível" at bounding box center [359, 224] width 92 height 14
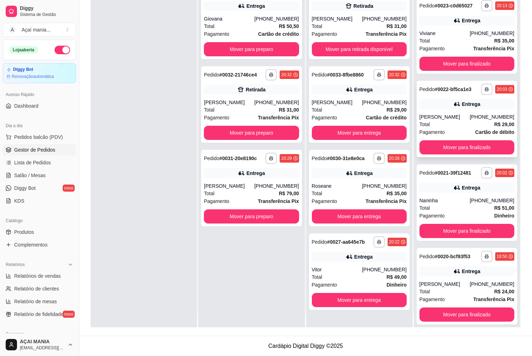
scroll to position [20, 0]
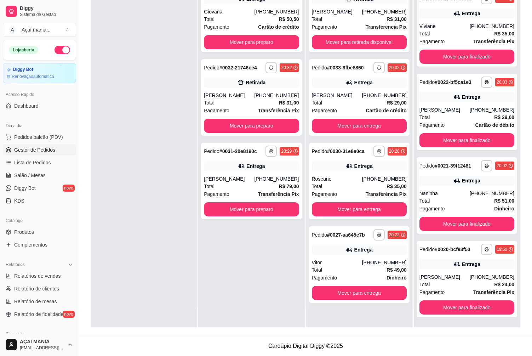
click at [148, 63] on div at bounding box center [144, 149] width 106 height 356
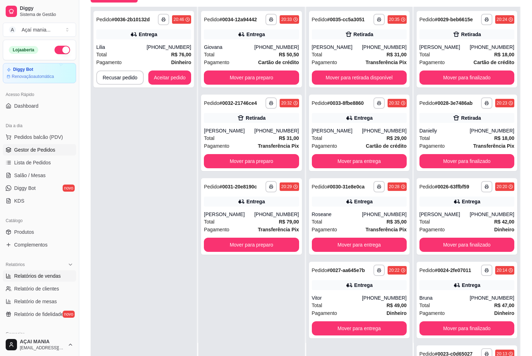
click at [34, 275] on span "Relatórios de vendas" at bounding box center [37, 275] width 47 height 7
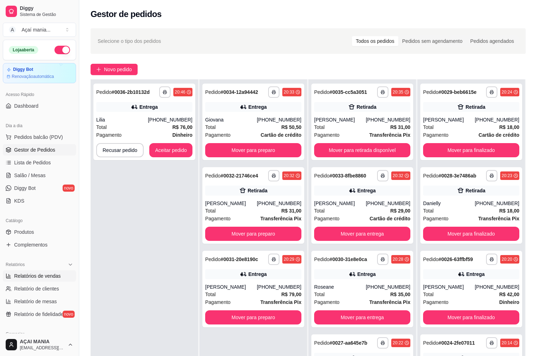
select select "ALL"
select select "0"
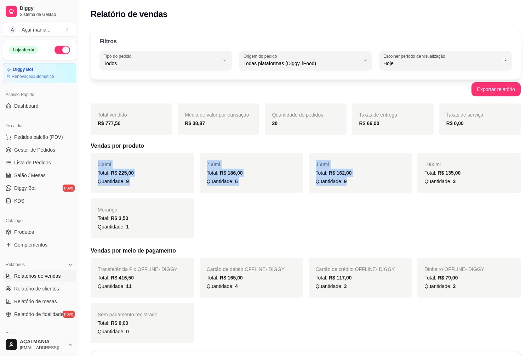
drag, startPoint x: 340, startPoint y: 213, endPoint x: 400, endPoint y: 206, distance: 60.3
click at [391, 208] on div "Total vendido R$ 777,50 Média de valor por transação R$ 38,87 Quantidade de ped…" at bounding box center [306, 222] width 430 height 239
click at [276, 212] on div "500ml Total: R$ 225,00 Quantidade: 9 750ml Total: R$ 186,00 Quantidade: 6 350ml…" at bounding box center [306, 195] width 430 height 85
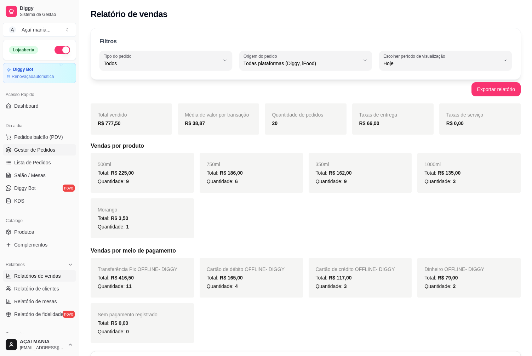
click at [44, 150] on span "Gestor de Pedidos" at bounding box center [34, 149] width 41 height 7
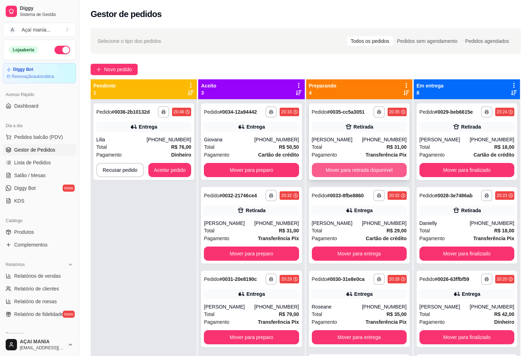
click at [382, 170] on button "Mover para retirada disponível" at bounding box center [359, 170] width 95 height 14
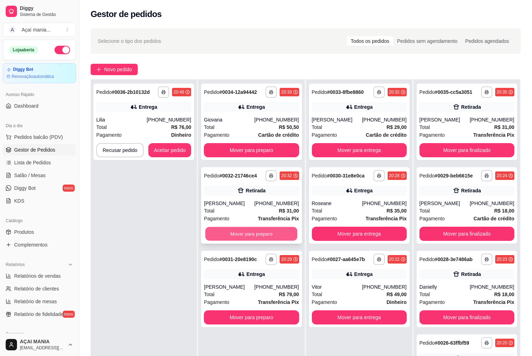
click at [259, 231] on button "Mover para preparo" at bounding box center [251, 234] width 92 height 14
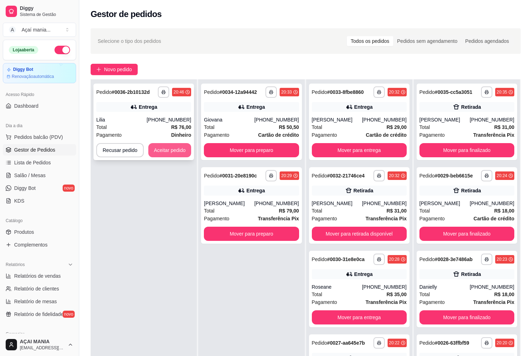
click at [179, 147] on button "Aceitar pedido" at bounding box center [169, 150] width 43 height 14
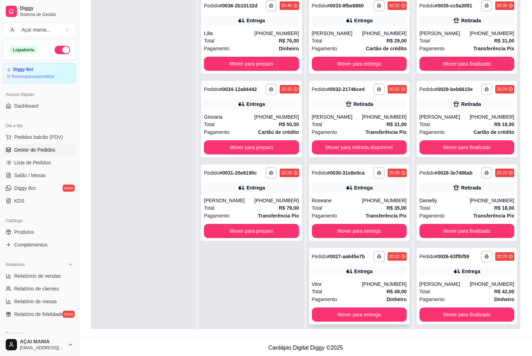
click at [371, 281] on div "[PHONE_NUMBER]" at bounding box center [384, 283] width 45 height 7
click at [361, 41] on div "Total R$ 29,00" at bounding box center [359, 41] width 95 height 8
click at [350, 199] on div "Roseane" at bounding box center [337, 200] width 50 height 7
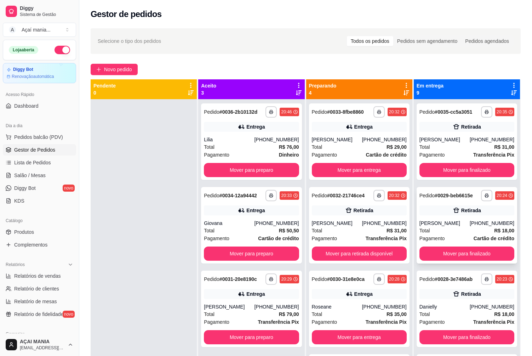
click at [444, 227] on div "Total R$ 18,00" at bounding box center [466, 231] width 95 height 8
click at [473, 292] on div "Retirada" at bounding box center [466, 294] width 95 height 10
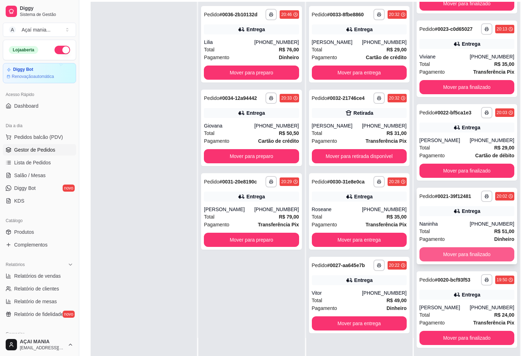
scroll to position [108, 0]
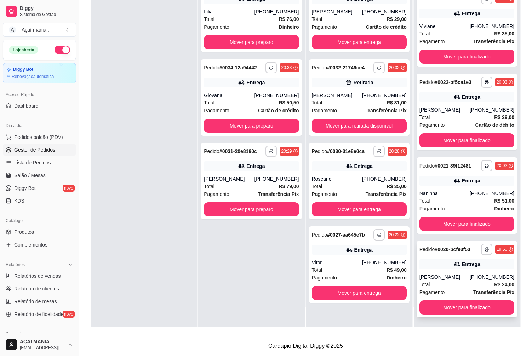
click at [462, 267] on div "Entrega" at bounding box center [471, 264] width 18 height 7
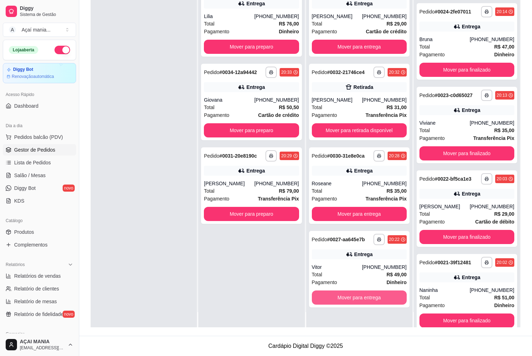
scroll to position [20, 0]
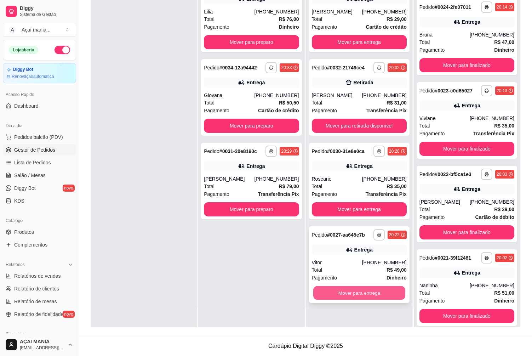
click at [340, 290] on button "Mover para entrega" at bounding box center [359, 293] width 92 height 14
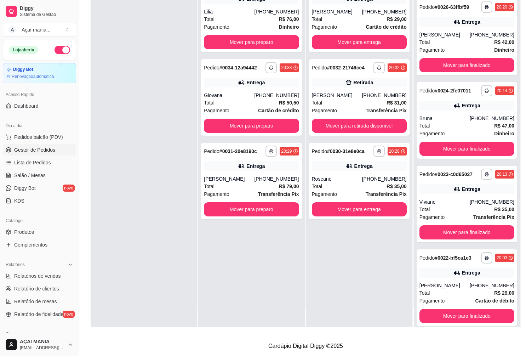
scroll to position [395, 0]
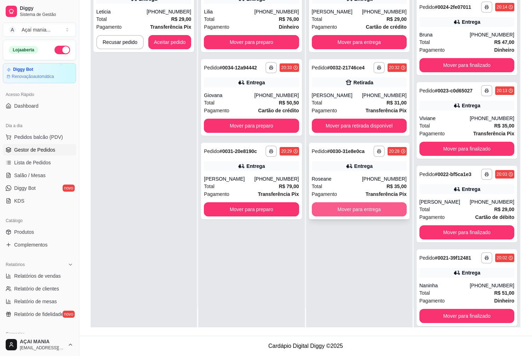
click at [359, 212] on button "Mover para entrega" at bounding box center [359, 209] width 95 height 14
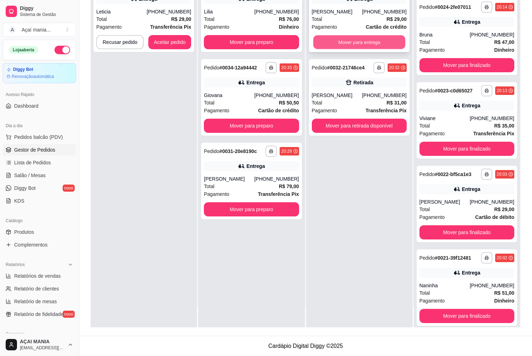
click at [343, 41] on button "Mover para entrega" at bounding box center [359, 42] width 92 height 14
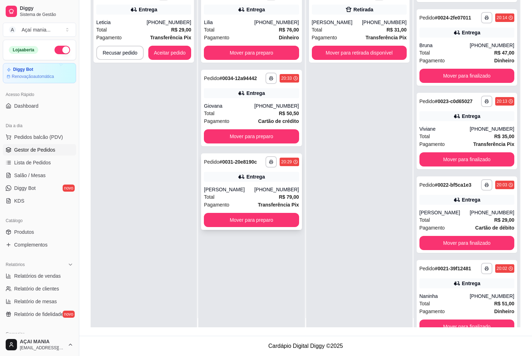
scroll to position [0, 0]
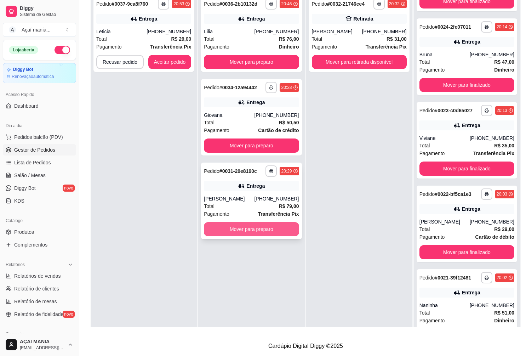
click at [259, 235] on button "Mover para preparo" at bounding box center [251, 229] width 95 height 14
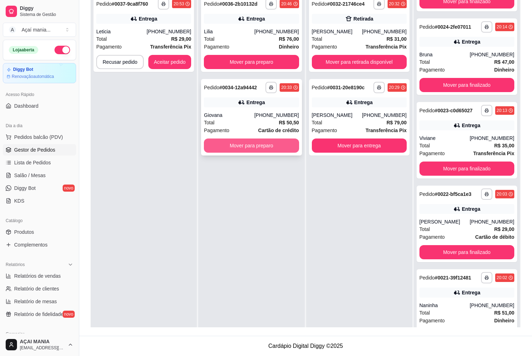
click at [252, 143] on button "Mover para preparo" at bounding box center [251, 145] width 95 height 14
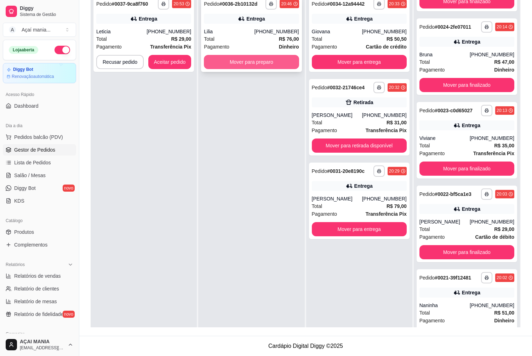
click at [259, 62] on button "Mover para preparo" at bounding box center [251, 62] width 95 height 14
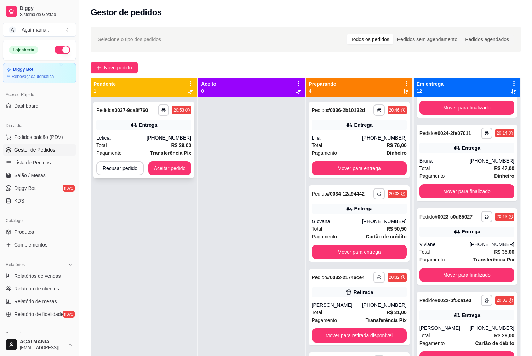
drag, startPoint x: 135, startPoint y: 164, endPoint x: 130, endPoint y: 151, distance: 13.6
click at [130, 151] on div "Pagamento Transferência Pix" at bounding box center [143, 153] width 95 height 8
click at [172, 165] on button "Aceitar pedido" at bounding box center [170, 168] width 42 height 14
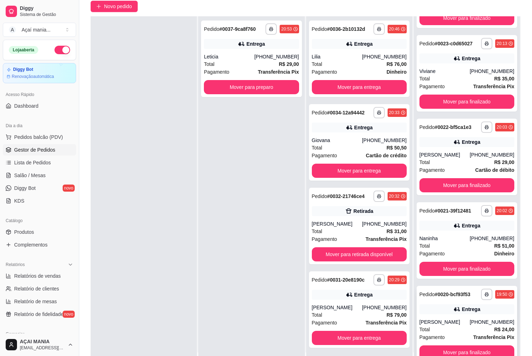
scroll to position [108, 0]
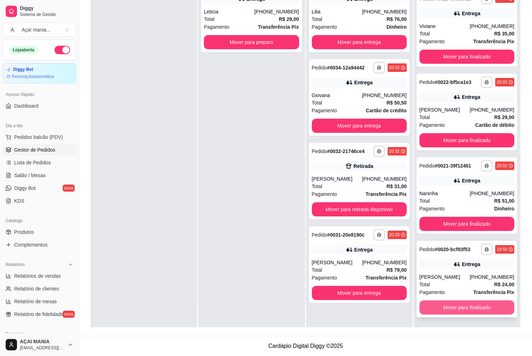
click at [456, 309] on button "Mover para finalizado" at bounding box center [466, 307] width 95 height 14
click at [456, 309] on button "Mover para finalizado" at bounding box center [467, 308] width 92 height 14
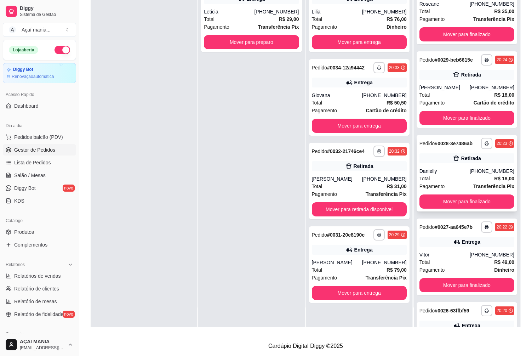
scroll to position [162, 0]
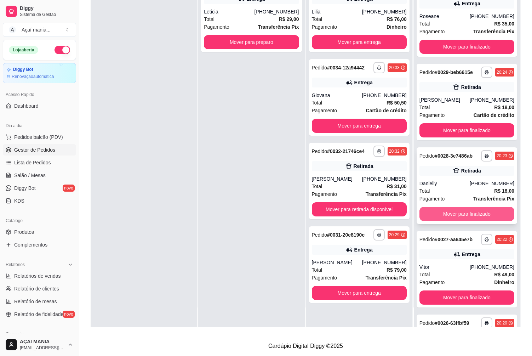
click at [454, 210] on button "Mover para finalizado" at bounding box center [466, 214] width 95 height 14
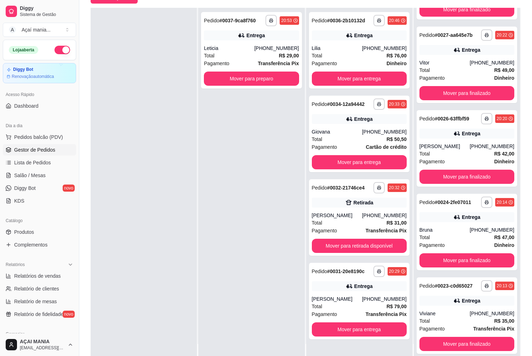
scroll to position [108, 0]
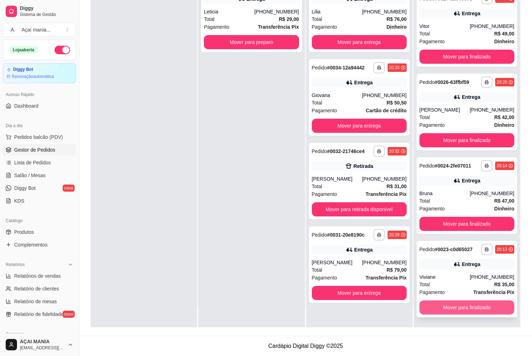
click at [467, 310] on button "Mover para finalizado" at bounding box center [466, 307] width 95 height 14
click at [467, 309] on button "Mover para finalizado" at bounding box center [467, 308] width 92 height 14
click at [467, 308] on button "Mover para finalizado" at bounding box center [466, 307] width 95 height 14
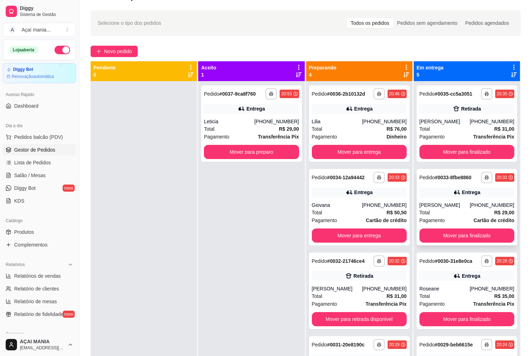
scroll to position [0, 0]
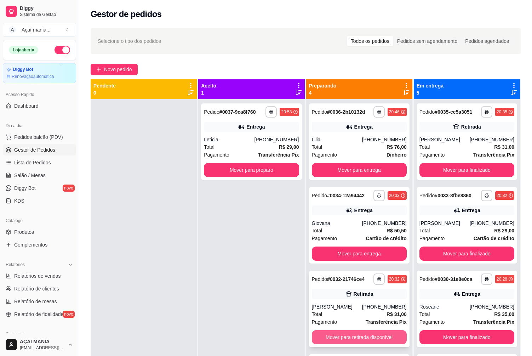
click at [344, 339] on button "Mover para retirada disponível" at bounding box center [359, 337] width 95 height 14
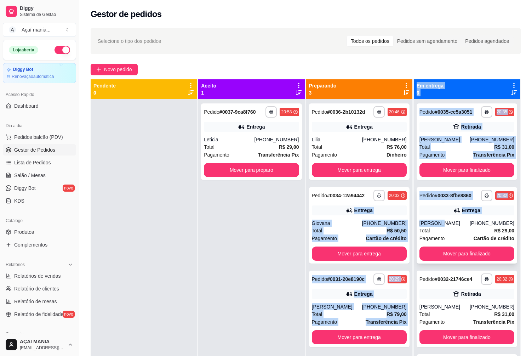
click at [442, 226] on div "**********" at bounding box center [306, 257] width 430 height 356
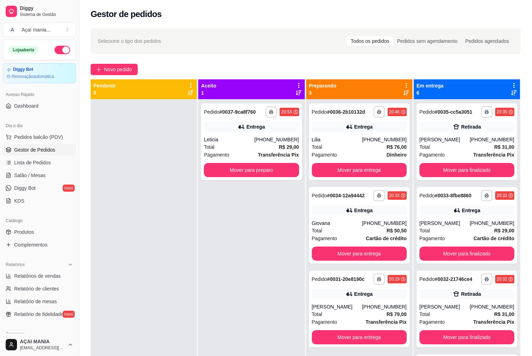
click at [238, 267] on div "**********" at bounding box center [251, 277] width 106 height 356
click at [462, 173] on button "Mover para finalizado" at bounding box center [466, 170] width 95 height 14
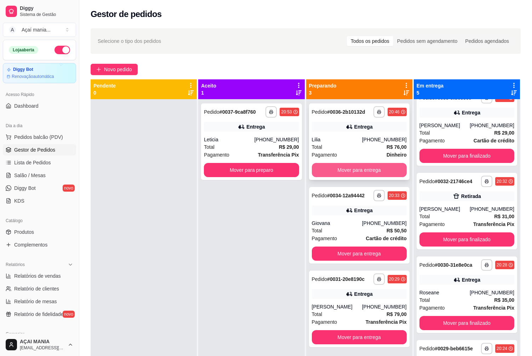
click at [342, 169] on button "Mover para entrega" at bounding box center [359, 170] width 95 height 14
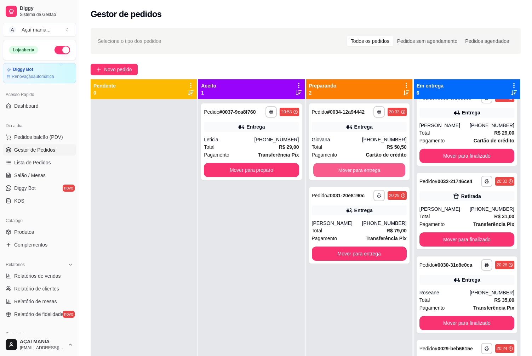
click at [341, 173] on button "Mover para entrega" at bounding box center [359, 170] width 92 height 14
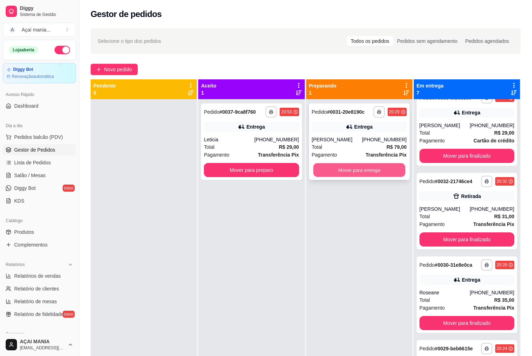
click at [337, 171] on button "Mover para entrega" at bounding box center [359, 170] width 92 height 14
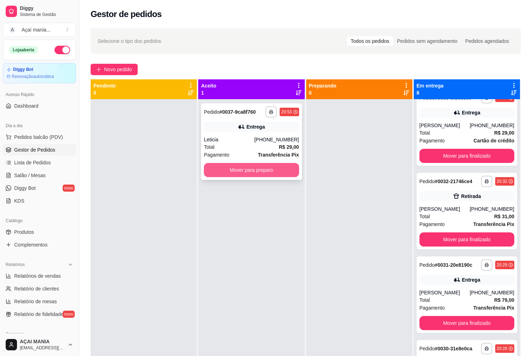
click at [274, 168] on button "Mover para preparo" at bounding box center [251, 170] width 95 height 14
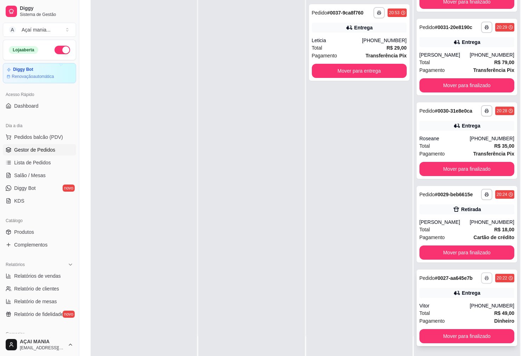
scroll to position [108, 0]
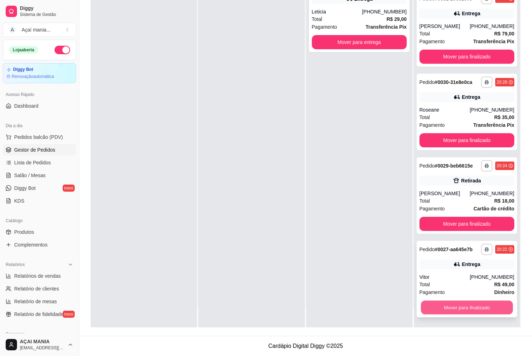
click at [470, 305] on button "Mover para finalizado" at bounding box center [467, 308] width 92 height 14
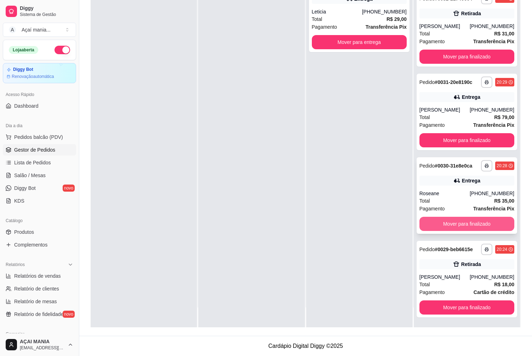
click at [478, 221] on button "Mover para finalizado" at bounding box center [466, 224] width 95 height 14
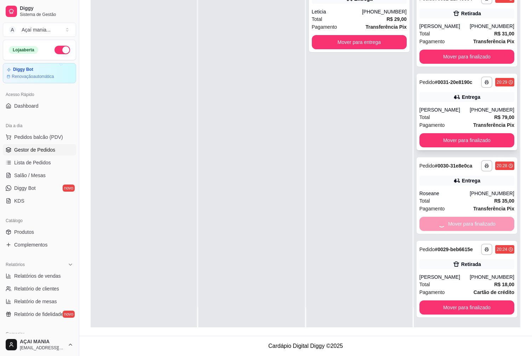
scroll to position [160, 0]
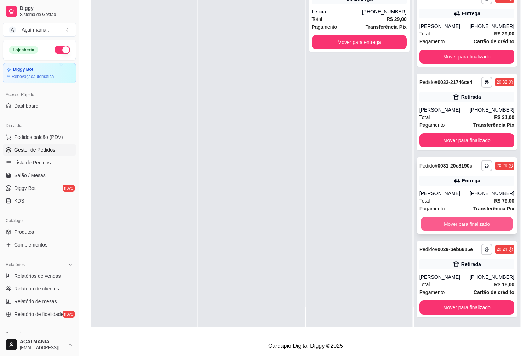
click at [465, 226] on button "Mover para finalizado" at bounding box center [467, 224] width 92 height 14
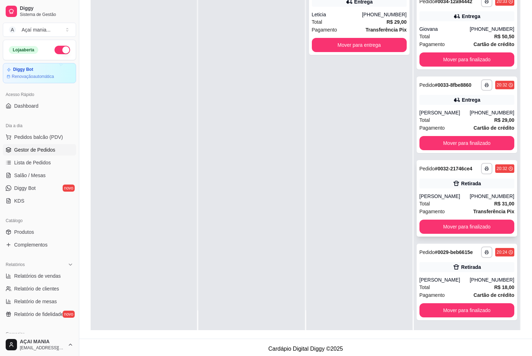
scroll to position [108, 0]
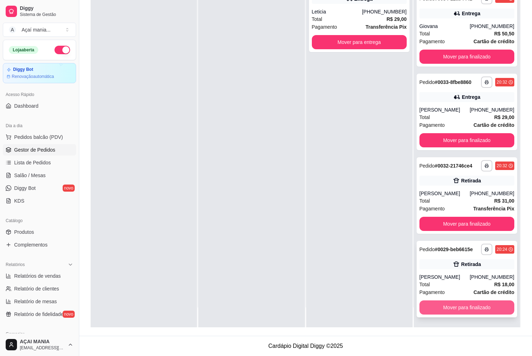
click at [485, 307] on button "Mover para finalizado" at bounding box center [466, 307] width 95 height 14
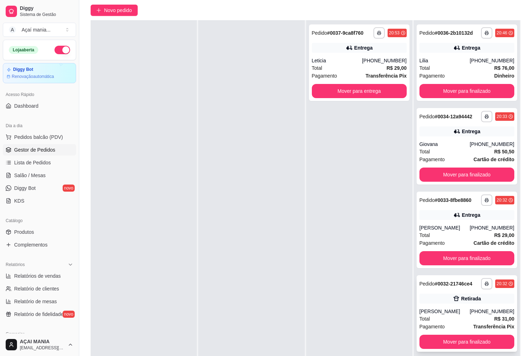
scroll to position [106, 0]
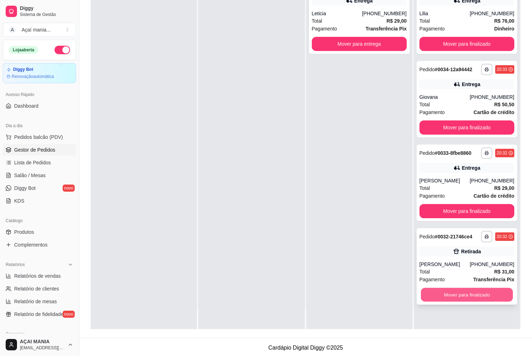
click at [474, 294] on button "Mover para finalizado" at bounding box center [467, 295] width 92 height 14
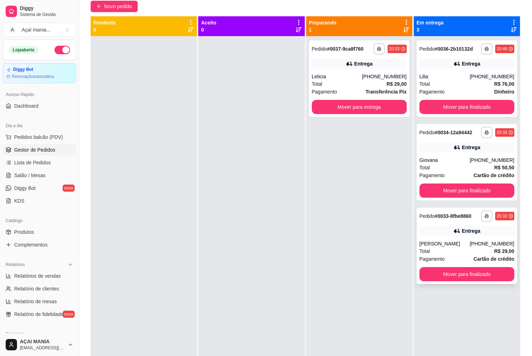
scroll to position [0, 0]
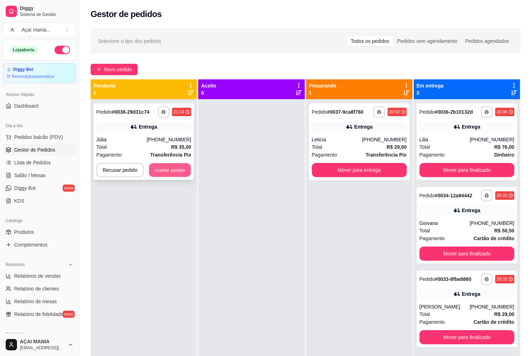
click at [176, 176] on button "Aceitar pedido" at bounding box center [170, 170] width 42 height 14
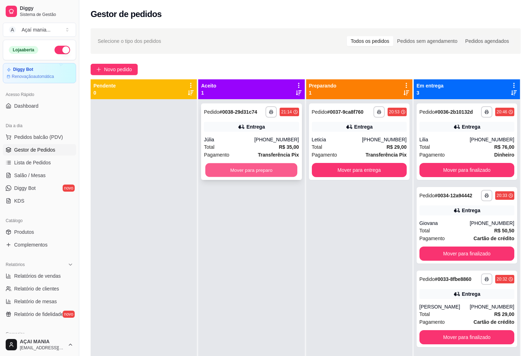
click at [242, 173] on button "Mover para preparo" at bounding box center [251, 170] width 92 height 14
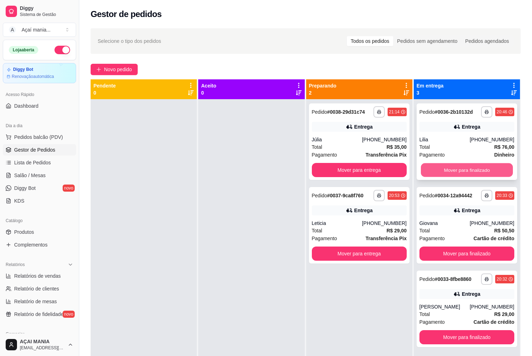
click at [493, 170] on button "Mover para finalizado" at bounding box center [467, 170] width 92 height 14
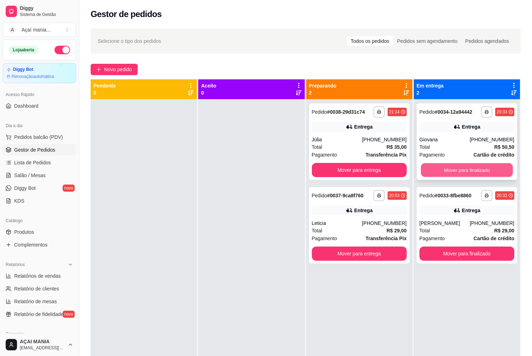
click at [493, 170] on button "Mover para finalizado" at bounding box center [467, 170] width 92 height 14
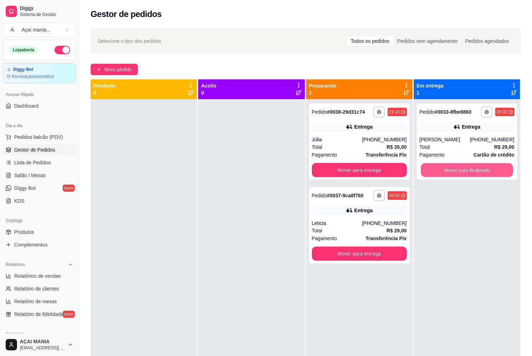
click at [493, 170] on button "Mover para finalizado" at bounding box center [467, 170] width 92 height 14
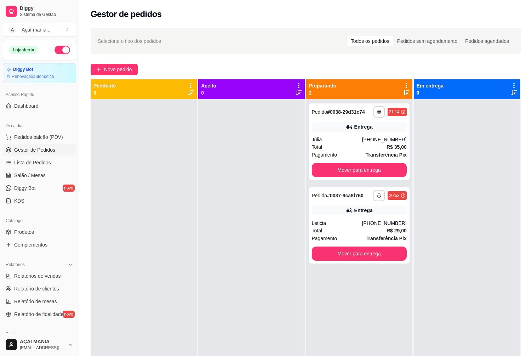
click at [275, 196] on div at bounding box center [251, 277] width 106 height 356
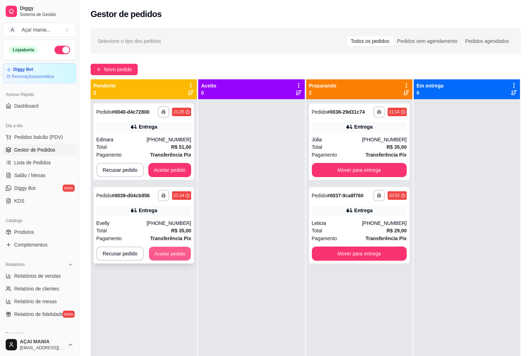
click at [173, 253] on button "Aceitar pedido" at bounding box center [170, 254] width 42 height 14
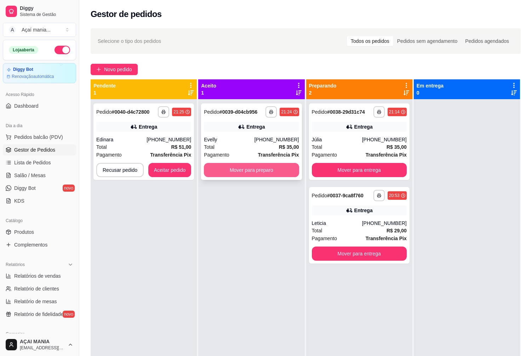
click at [244, 170] on button "Mover para preparo" at bounding box center [251, 170] width 95 height 14
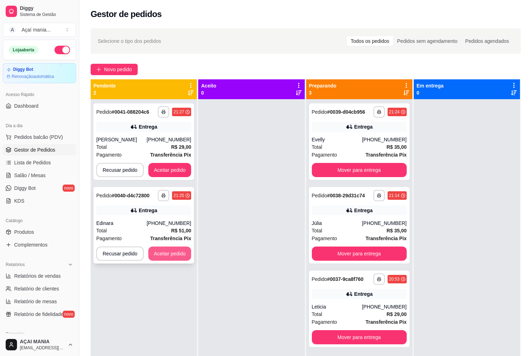
click at [176, 251] on button "Aceitar pedido" at bounding box center [169, 253] width 43 height 14
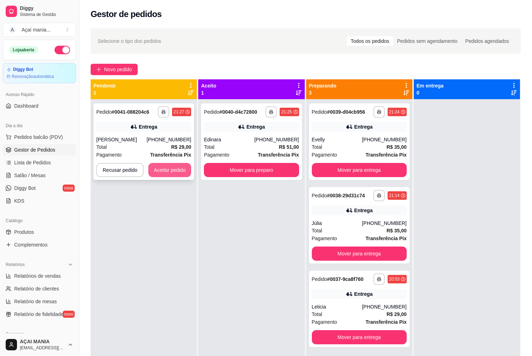
click at [170, 165] on button "Aceitar pedido" at bounding box center [169, 170] width 43 height 14
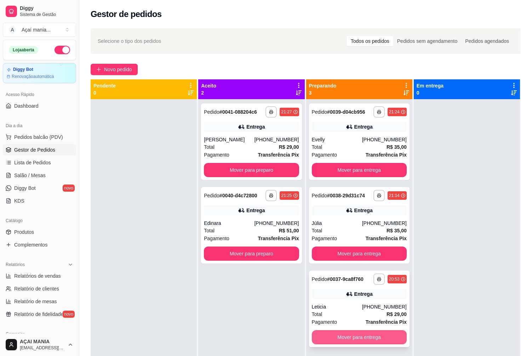
click at [366, 335] on button "Mover para entrega" at bounding box center [359, 337] width 95 height 14
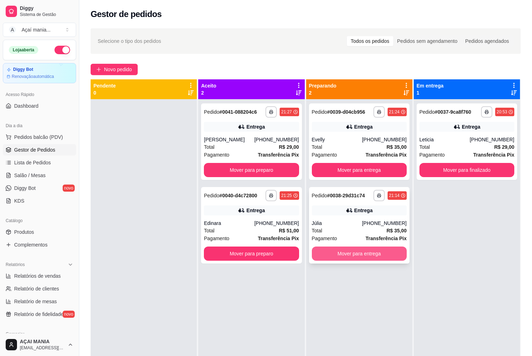
click at [359, 254] on button "Mover para entrega" at bounding box center [359, 253] width 95 height 14
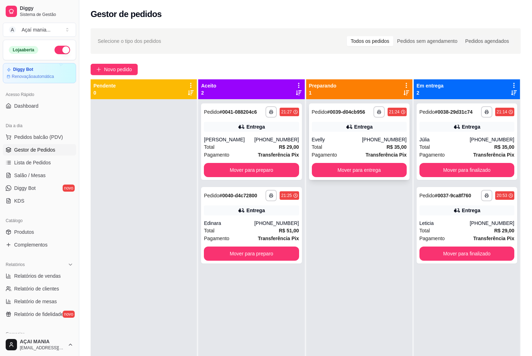
click at [369, 172] on button "Mover para entrega" at bounding box center [359, 170] width 95 height 14
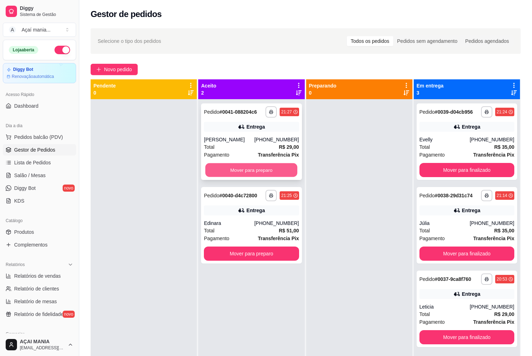
click at [225, 174] on button "Mover para preparo" at bounding box center [251, 170] width 92 height 14
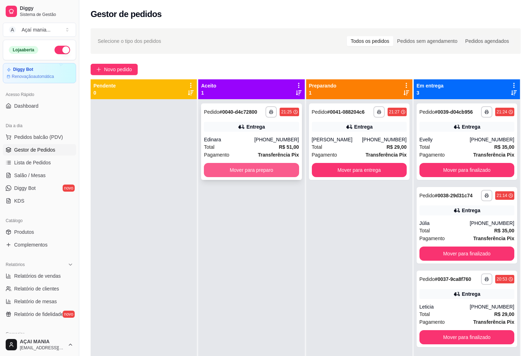
click at [230, 176] on button "Mover para preparo" at bounding box center [251, 170] width 95 height 14
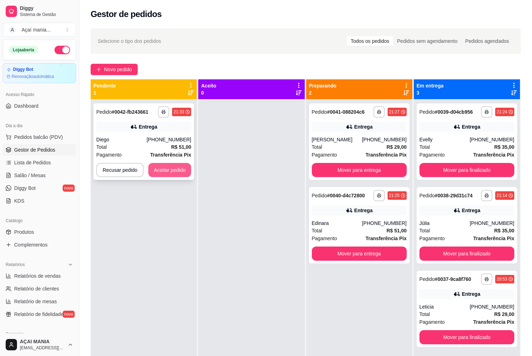
click at [170, 171] on button "Aceitar pedido" at bounding box center [169, 170] width 43 height 14
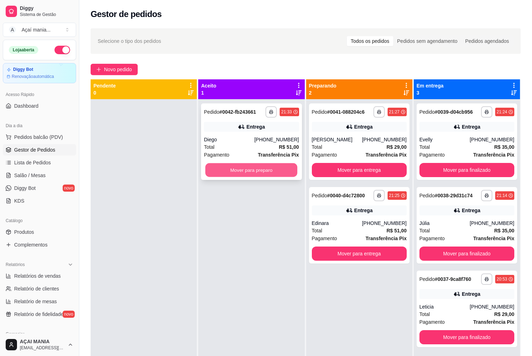
click at [250, 173] on button "Mover para preparo" at bounding box center [251, 170] width 92 height 14
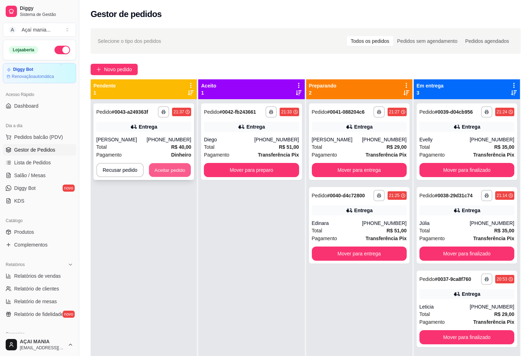
click at [183, 171] on button "Aceitar pedido" at bounding box center [170, 170] width 42 height 14
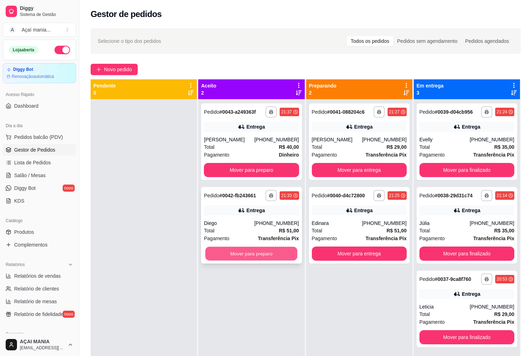
click at [283, 258] on button "Mover para preparo" at bounding box center [251, 254] width 92 height 14
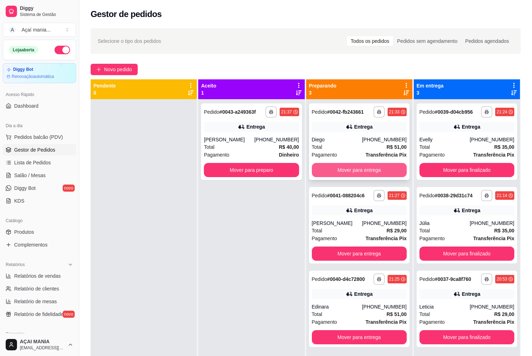
click at [387, 164] on button "Mover para entrega" at bounding box center [359, 170] width 95 height 14
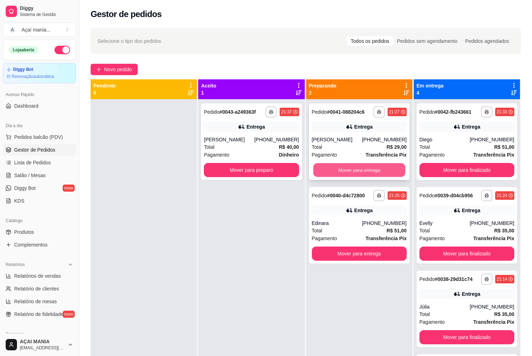
click at [387, 165] on button "Mover para entrega" at bounding box center [359, 170] width 92 height 14
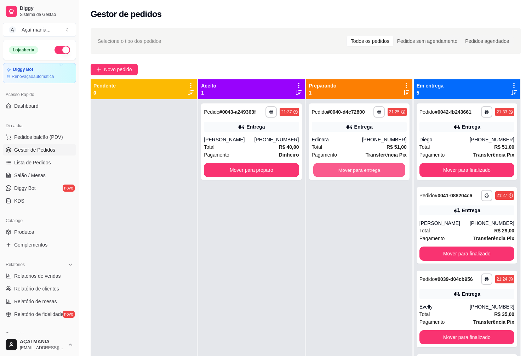
click at [387, 165] on button "Mover para entrega" at bounding box center [359, 170] width 92 height 14
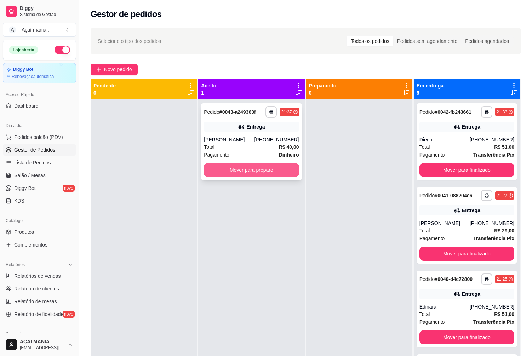
click at [286, 171] on button "Mover para preparo" at bounding box center [251, 170] width 95 height 14
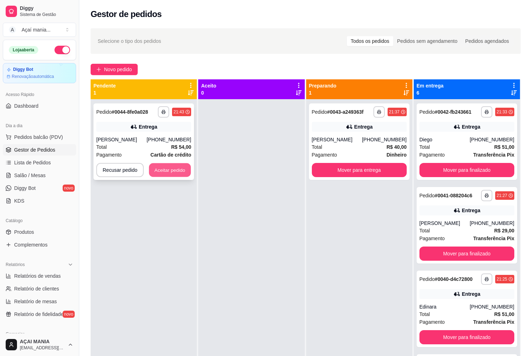
click at [161, 167] on button "Aceitar pedido" at bounding box center [170, 170] width 42 height 14
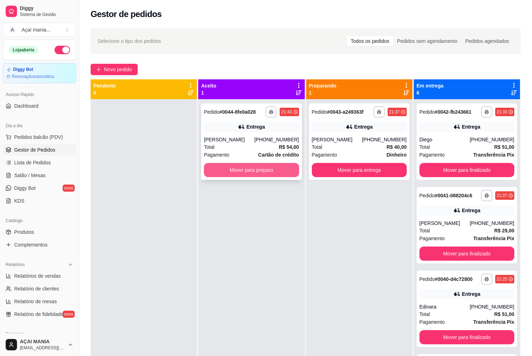
click at [234, 165] on button "Mover para preparo" at bounding box center [251, 170] width 95 height 14
click at [234, 166] on button "Mover para preparo" at bounding box center [251, 170] width 92 height 14
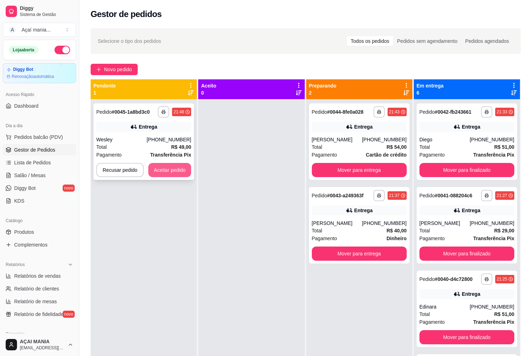
click at [172, 171] on button "Aceitar pedido" at bounding box center [169, 170] width 43 height 14
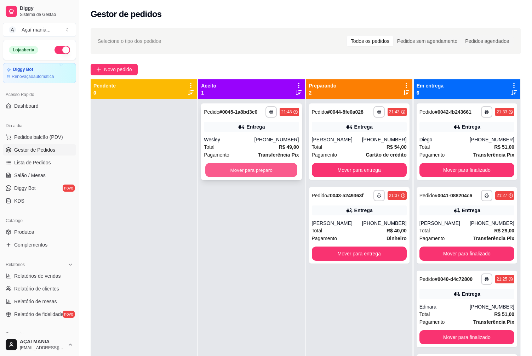
click at [223, 173] on button "Mover para preparo" at bounding box center [251, 170] width 92 height 14
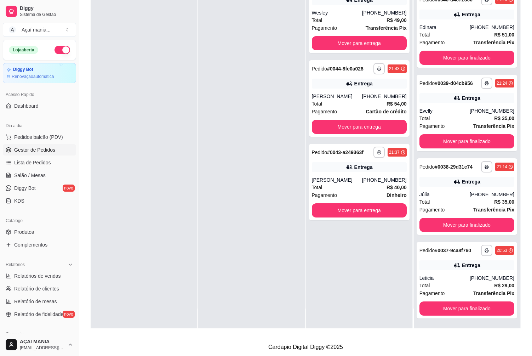
scroll to position [108, 0]
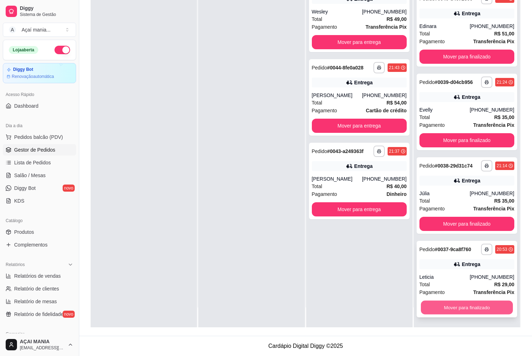
click at [470, 312] on button "Mover para finalizado" at bounding box center [467, 308] width 92 height 14
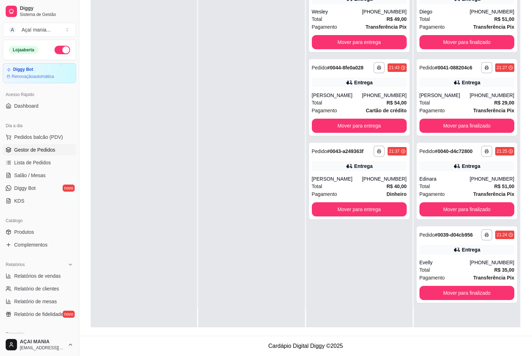
scroll to position [0, 0]
click at [476, 290] on button "Mover para finalizado" at bounding box center [467, 293] width 92 height 14
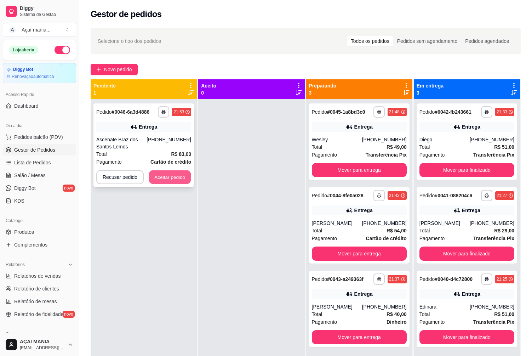
click at [170, 174] on button "Aceitar pedido" at bounding box center [170, 177] width 42 height 14
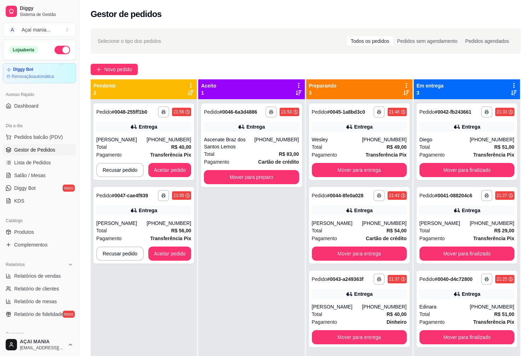
click at [191, 325] on div "**********" at bounding box center [144, 277] width 106 height 356
click at [179, 170] on button "Aceitar pedido" at bounding box center [170, 170] width 42 height 14
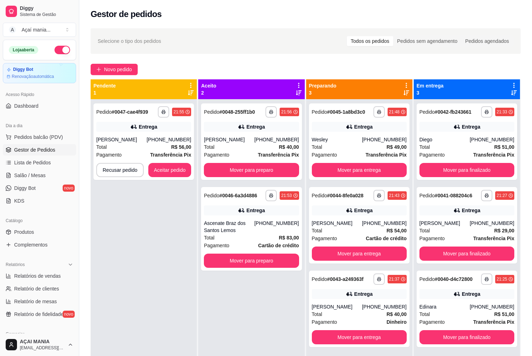
drag, startPoint x: 190, startPoint y: 174, endPoint x: 173, endPoint y: 221, distance: 50.0
click at [173, 225] on div "**********" at bounding box center [144, 277] width 106 height 356
click at [190, 231] on div "**********" at bounding box center [144, 277] width 106 height 356
click at [372, 173] on button "Mover para entrega" at bounding box center [359, 170] width 92 height 14
click at [372, 173] on div "**********" at bounding box center [359, 277] width 106 height 356
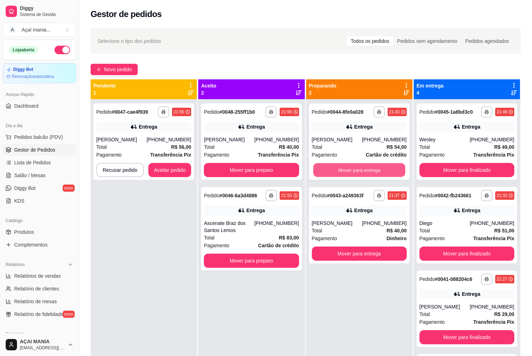
click at [372, 173] on button "Mover para entrega" at bounding box center [359, 170] width 92 height 14
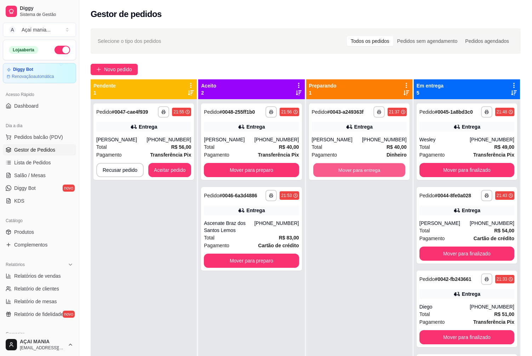
click at [372, 173] on button "Mover para entrega" at bounding box center [359, 170] width 92 height 14
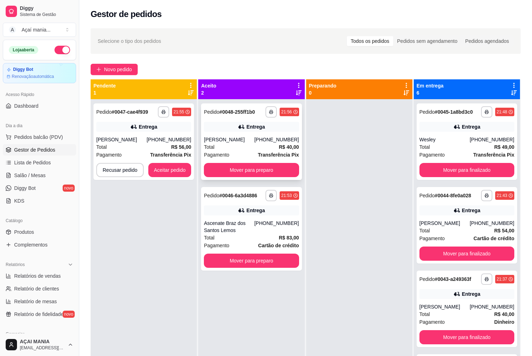
click at [290, 177] on div "**********" at bounding box center [251, 141] width 101 height 76
click at [228, 170] on button "Mover para preparo" at bounding box center [251, 170] width 92 height 14
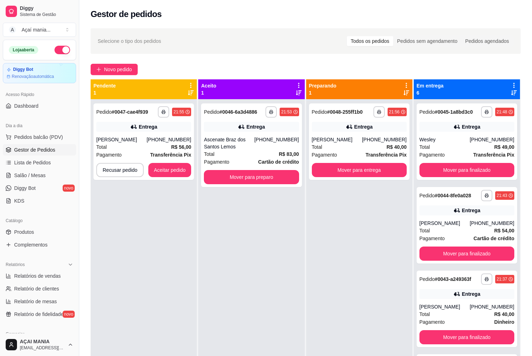
click at [228, 170] on div "**********" at bounding box center [251, 145] width 101 height 84
click at [232, 179] on button "Mover para preparo" at bounding box center [251, 177] width 95 height 14
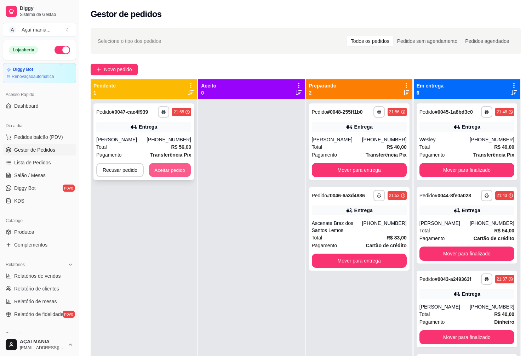
click at [174, 167] on button "Aceitar pedido" at bounding box center [170, 170] width 42 height 14
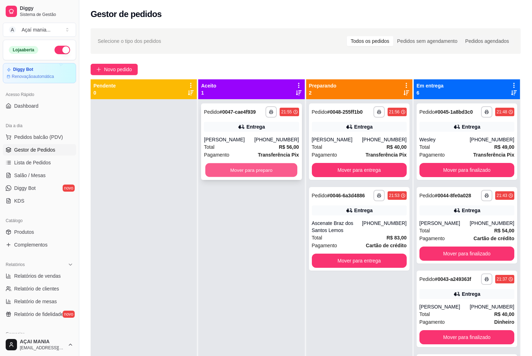
click at [273, 164] on button "Mover para preparo" at bounding box center [251, 170] width 92 height 14
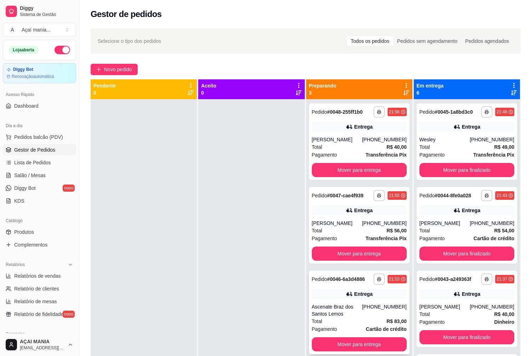
click at [329, 305] on div "Ascenate Braz dos Santos Lemos" at bounding box center [337, 310] width 50 height 14
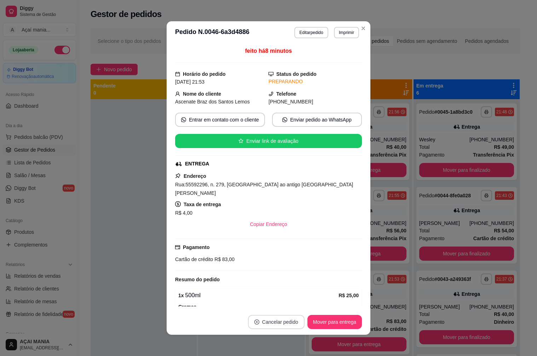
click at [280, 324] on button "Cancelar pedido" at bounding box center [276, 322] width 57 height 14
click at [295, 306] on button "Sim" at bounding box center [294, 304] width 28 height 14
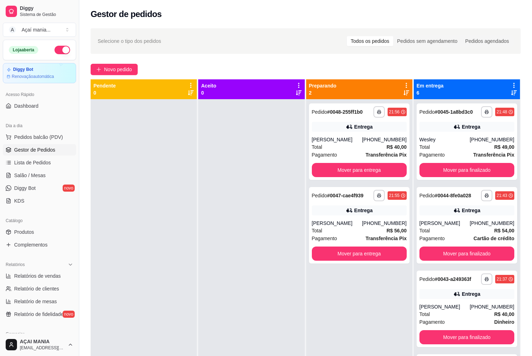
click at [127, 327] on div at bounding box center [144, 277] width 106 height 356
